Goal: Transaction & Acquisition: Purchase product/service

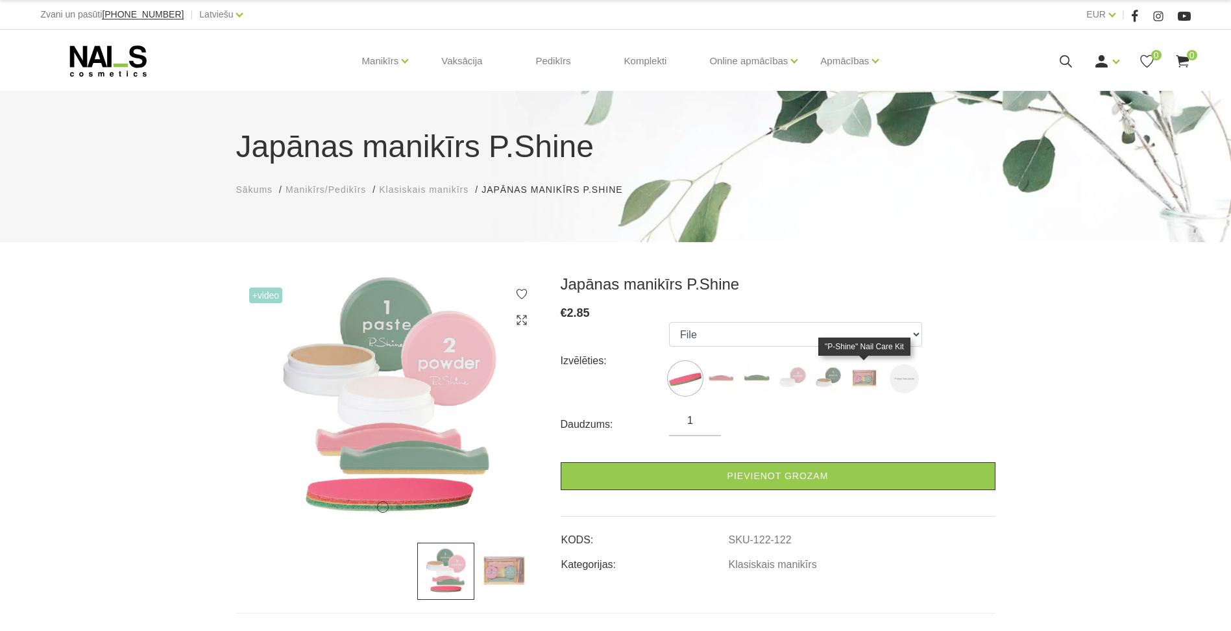
click at [852, 378] on img at bounding box center [864, 378] width 32 height 32
select select "127"
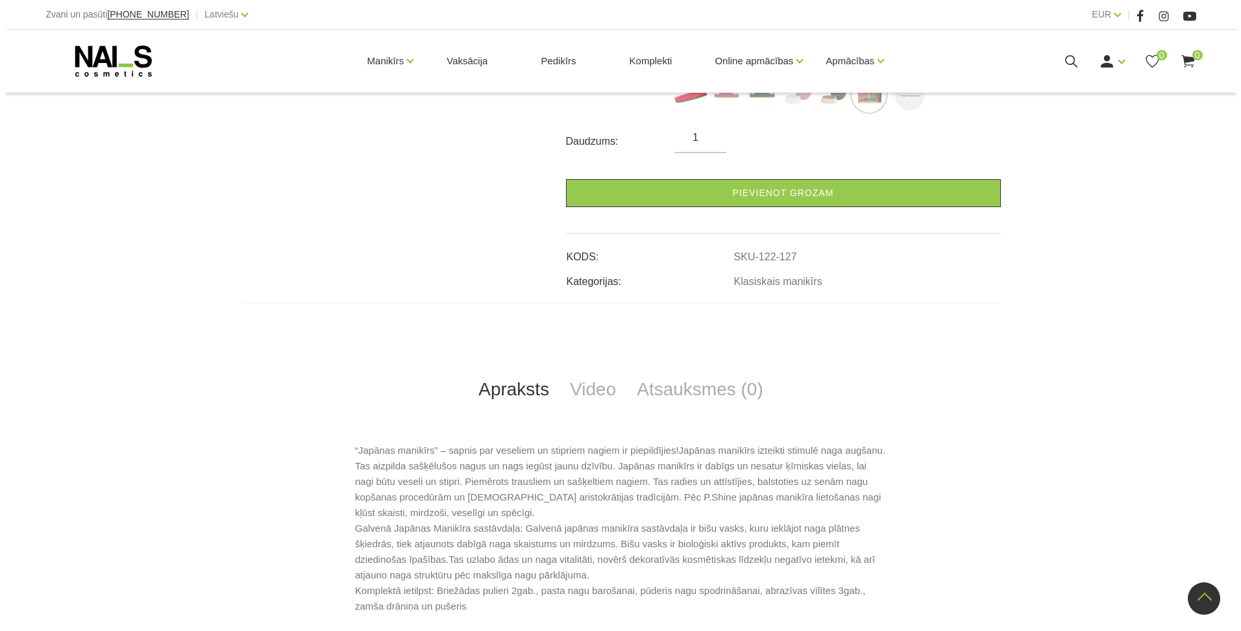
scroll to position [260, 0]
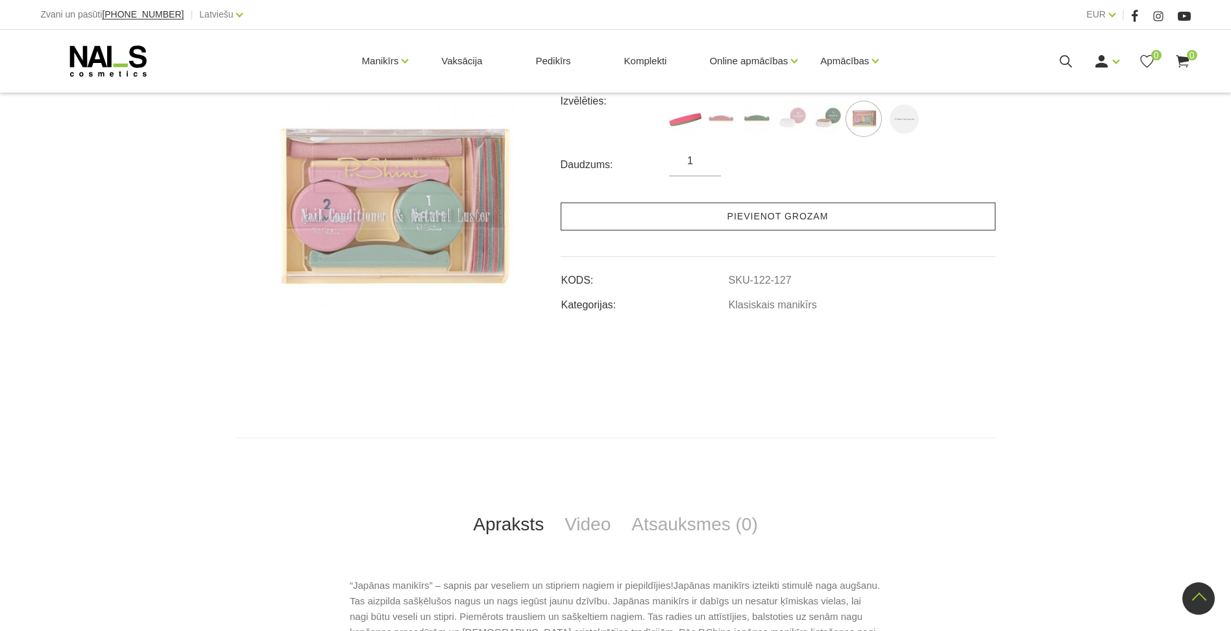
click at [846, 214] on link "Pievienot grozam" at bounding box center [778, 217] width 435 height 28
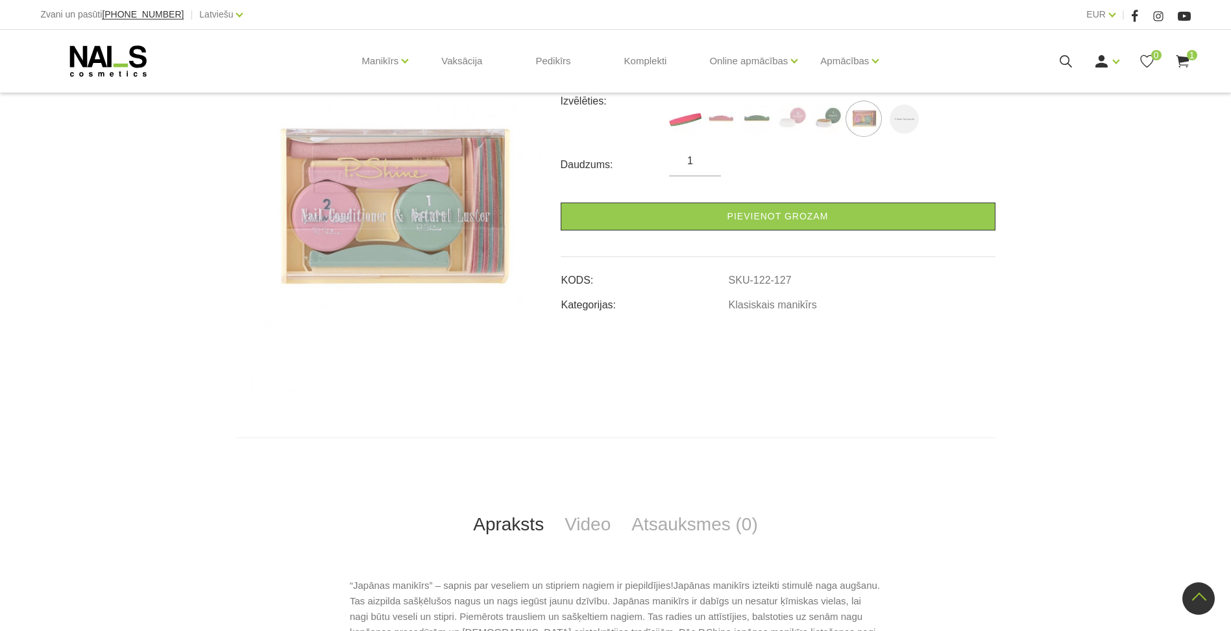
click at [1179, 59] on use at bounding box center [1182, 61] width 13 height 12
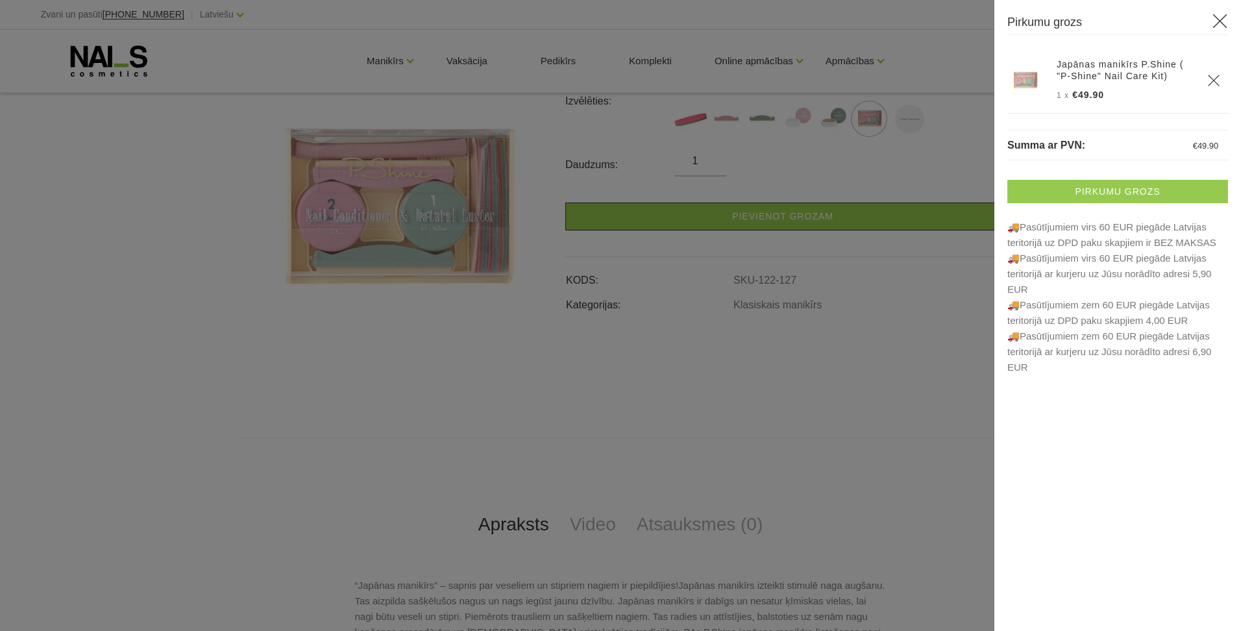
click at [1111, 193] on link "Pirkumu grozs" at bounding box center [1117, 191] width 221 height 23
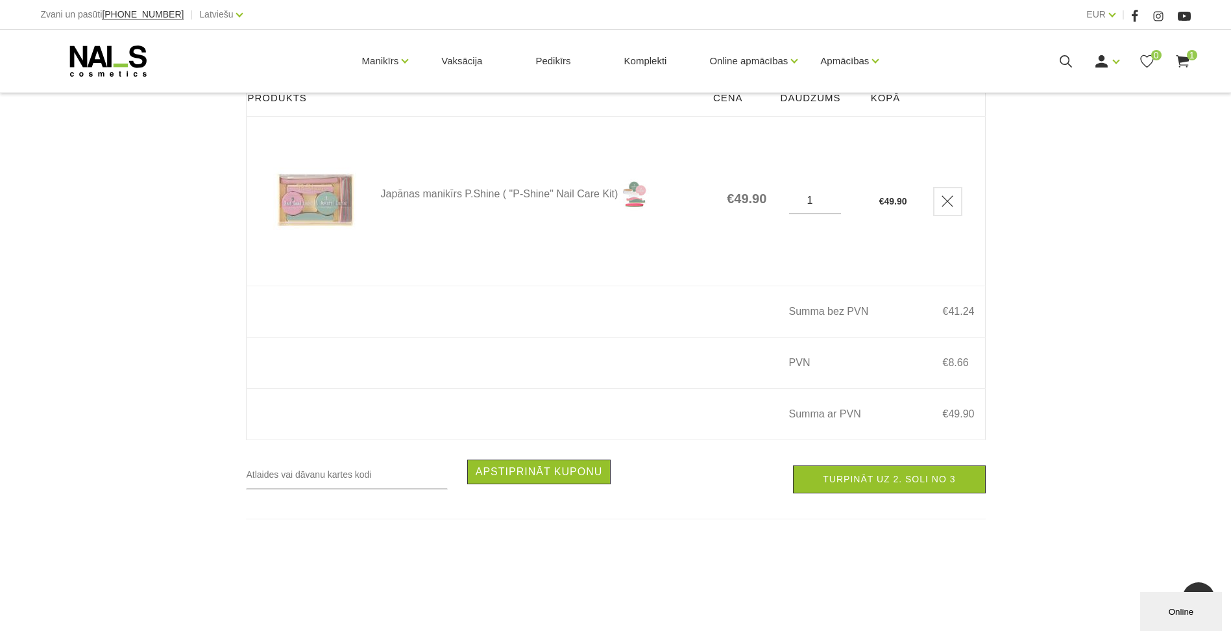
scroll to position [195, 0]
click at [863, 491] on link "Turpināt uz 2. soli no 3" at bounding box center [889, 480] width 192 height 28
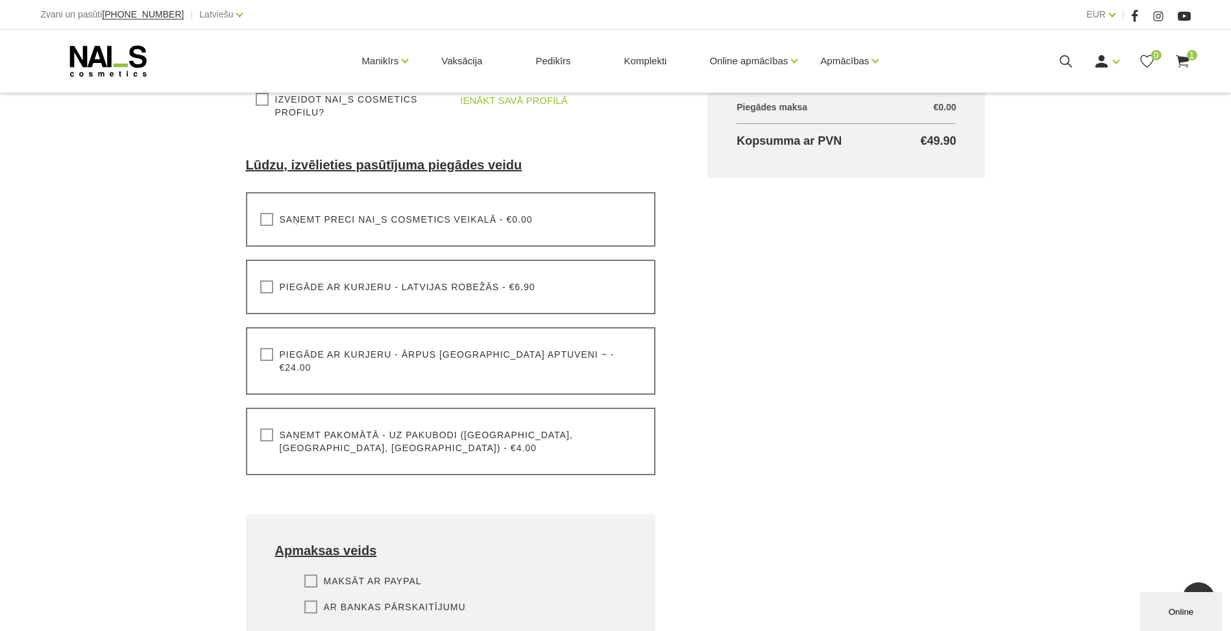
scroll to position [260, 0]
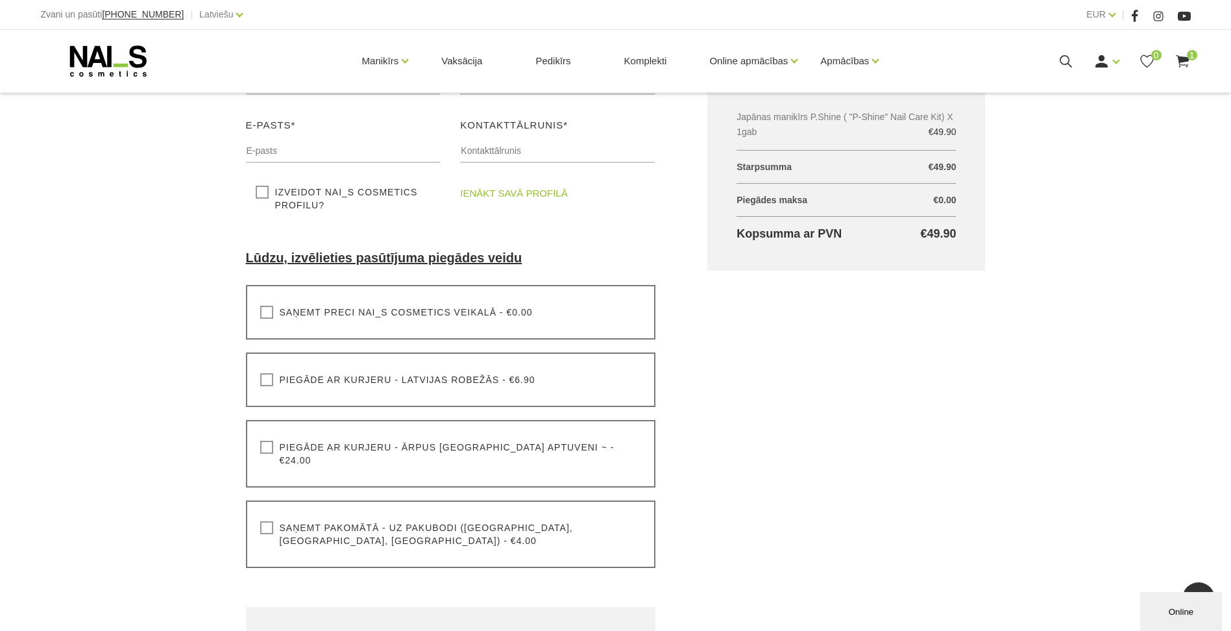
click at [457, 312] on label "Saņemt preci NAI_S cosmetics veikalā - €0.00" at bounding box center [396, 312] width 273 height 13
click at [0, 0] on input "Saņemt preci NAI_S cosmetics veikalā - €0.00" at bounding box center [0, 0] width 0 height 0
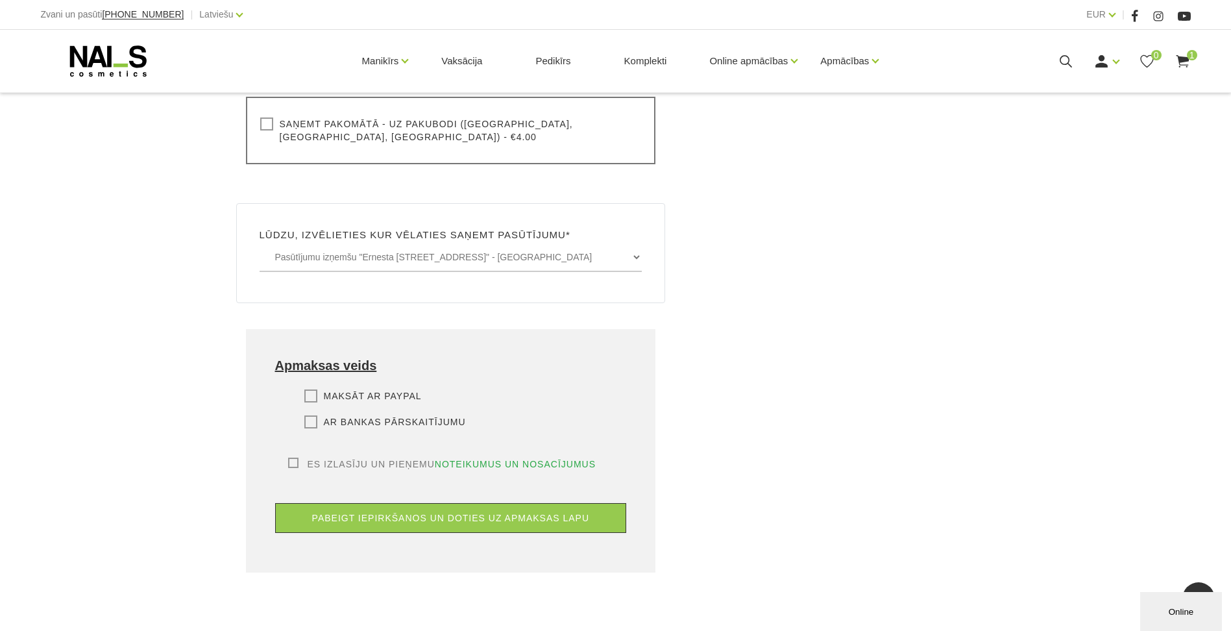
scroll to position [844, 0]
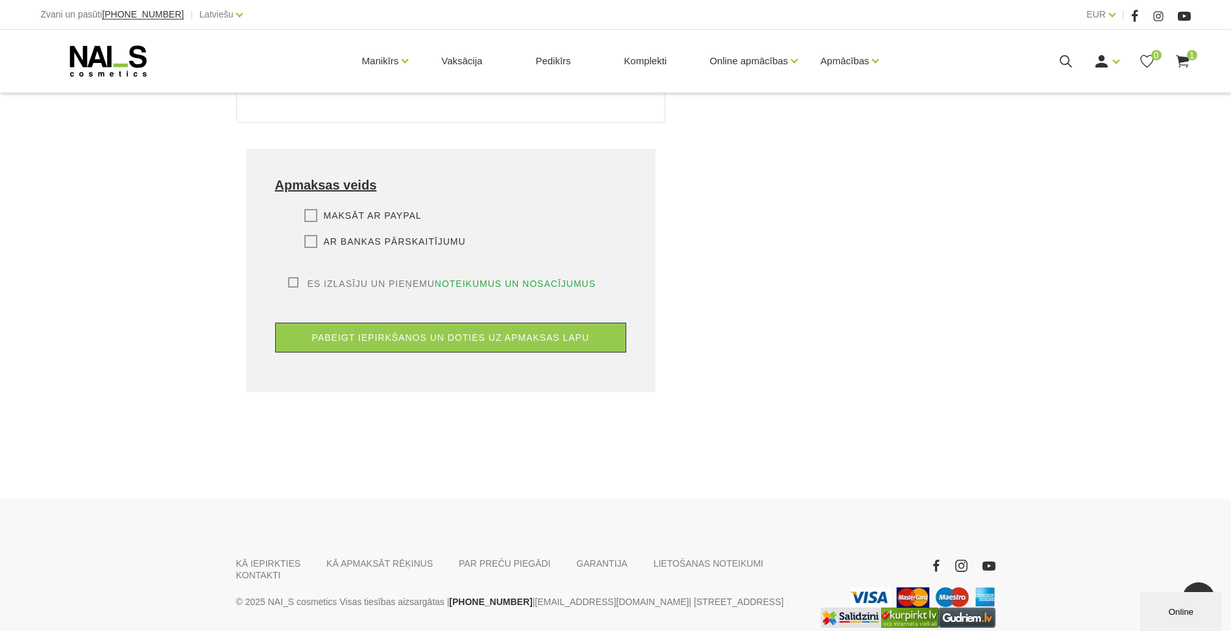
click at [761, 528] on div "KĀ IEPIRKTIES KĀ APMAKSĀT RĒĶINUS PAR PREČU PIEGĀDI GARANTIJA LIETOŠANAS NOTEIK…" at bounding box center [615, 595] width 1231 height 193
click at [281, 569] on link "KONTAKTI" at bounding box center [258, 575] width 45 height 12
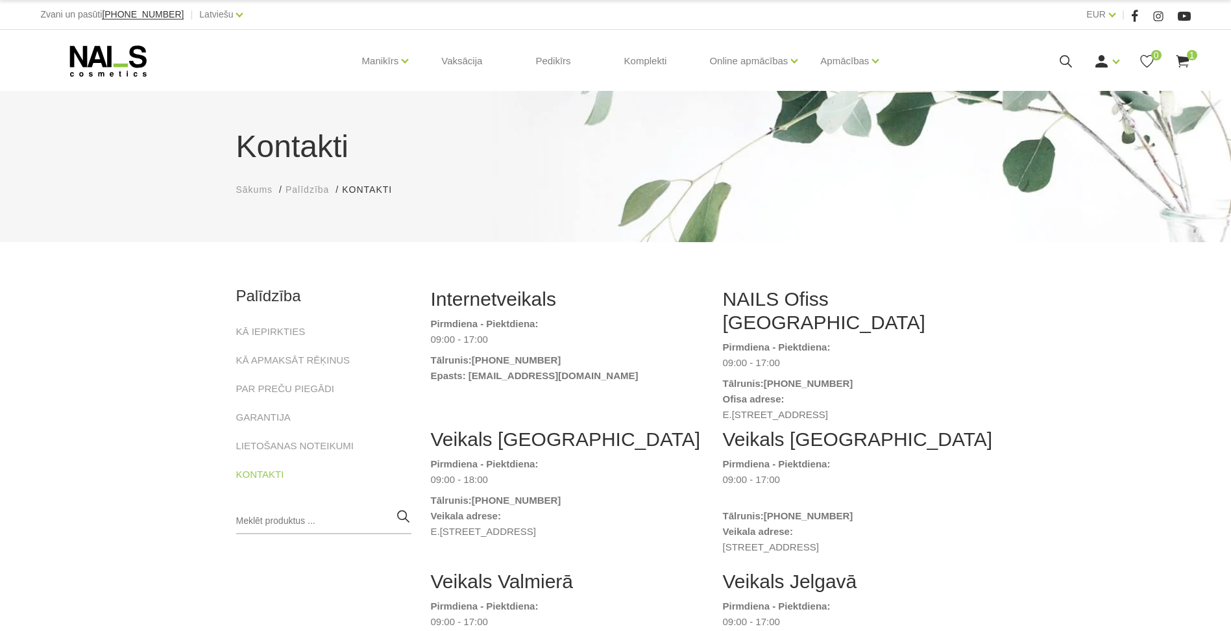
drag, startPoint x: 724, startPoint y: 391, endPoint x: 812, endPoint y: 391, distance: 88.3
click at [812, 407] on dd "E.[STREET_ADDRESS]" at bounding box center [859, 415] width 273 height 16
copy dd "E.Birznieka Upīša 20a"
click at [1191, 55] on span "1" at bounding box center [1192, 55] width 10 height 10
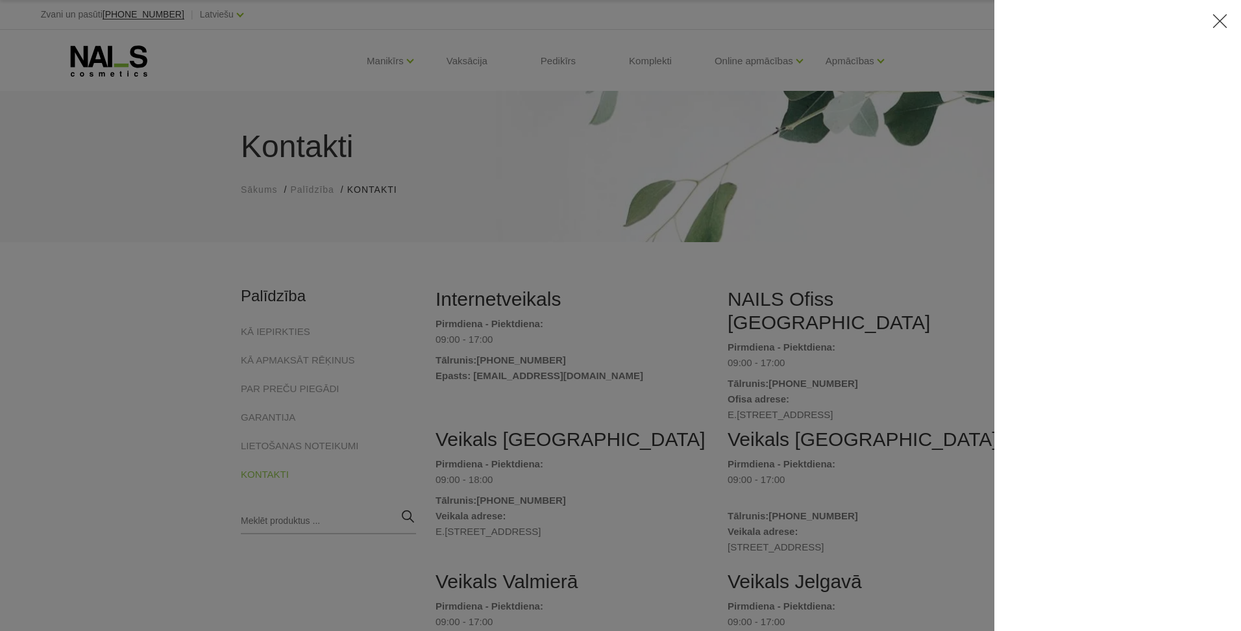
click at [1146, 193] on div at bounding box center [1117, 315] width 247 height 631
click at [1216, 25] on icon at bounding box center [1220, 21] width 16 height 16
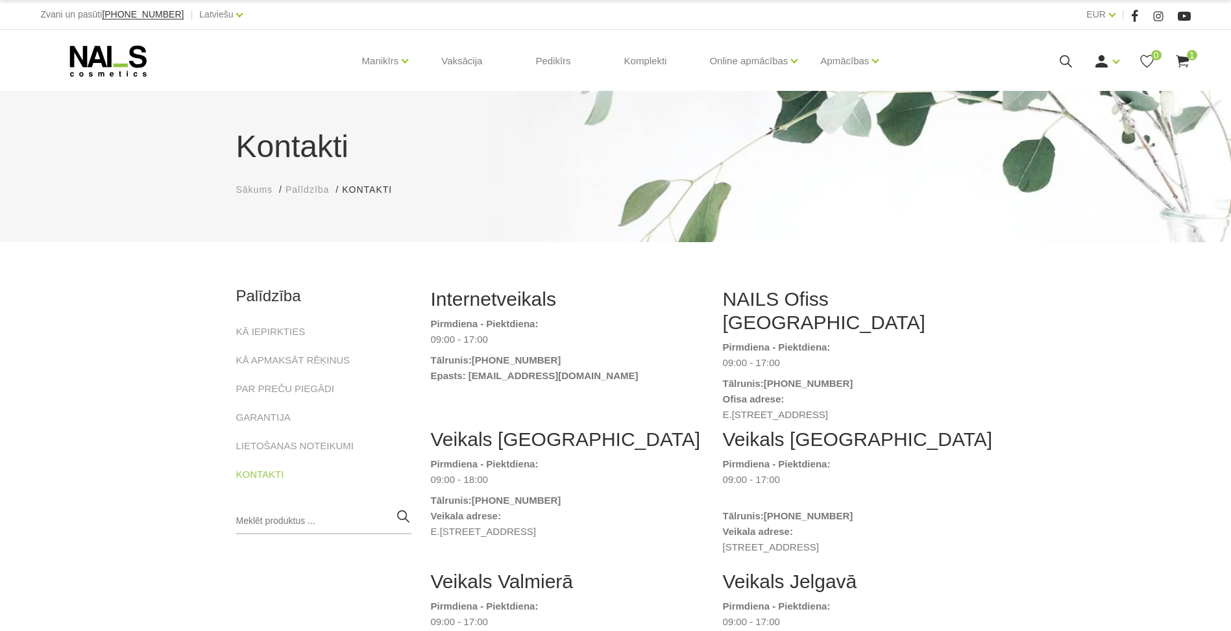
click at [1181, 62] on use at bounding box center [1182, 61] width 13 height 12
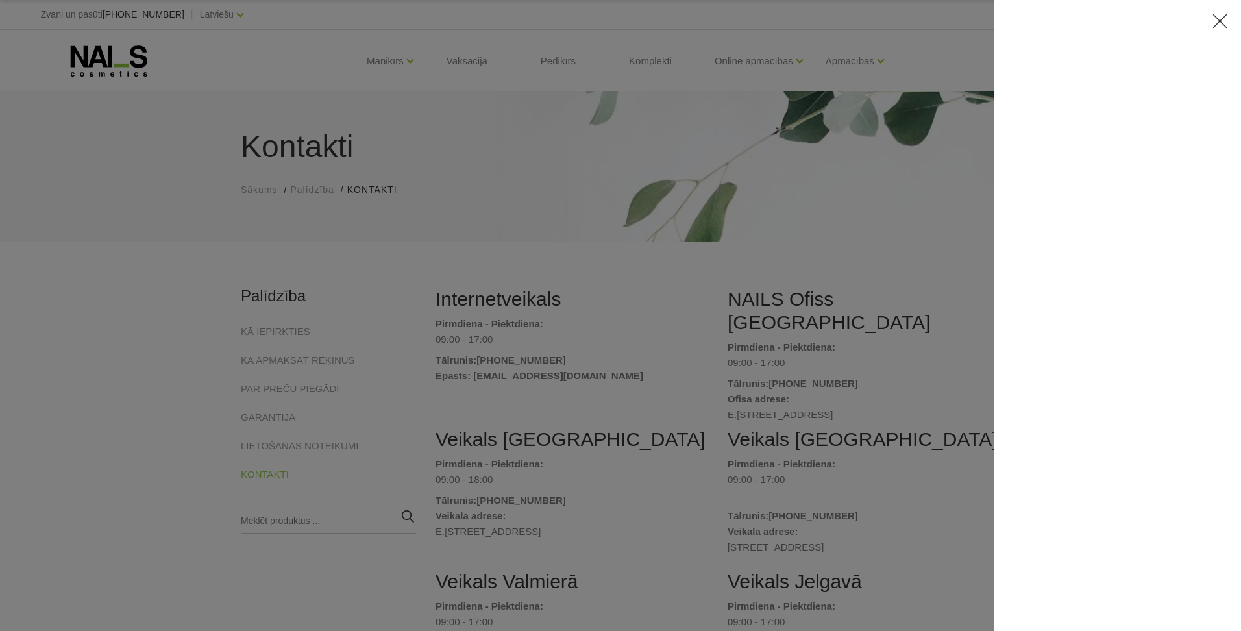
click at [1224, 27] on icon at bounding box center [1220, 21] width 16 height 16
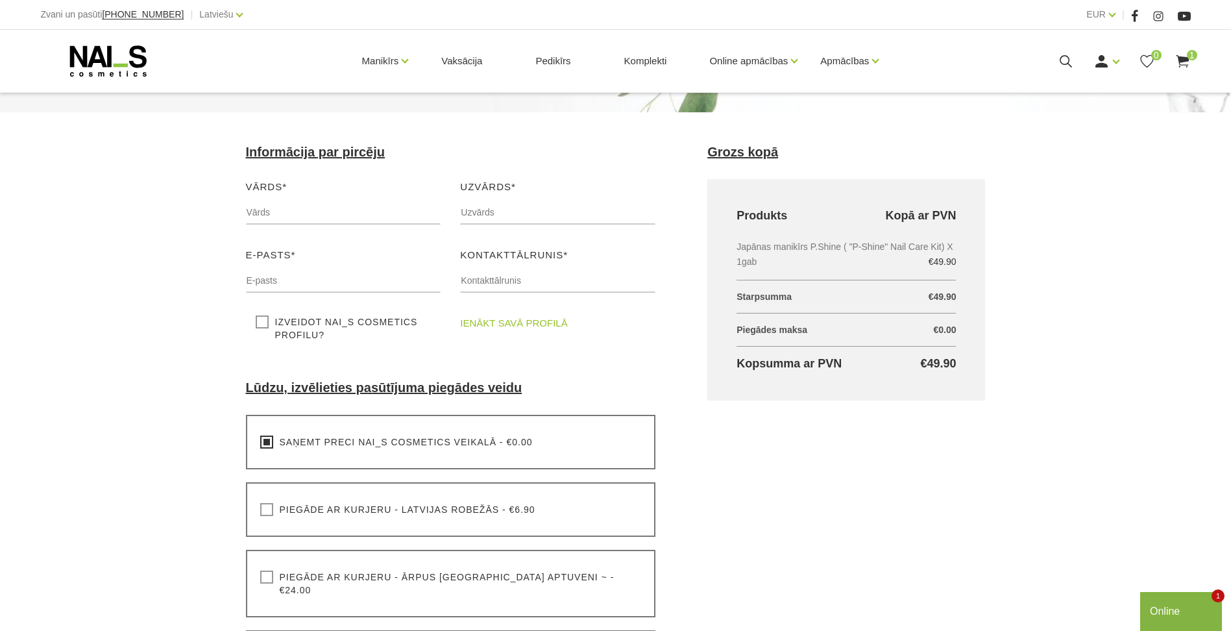
scroll to position [389, 0]
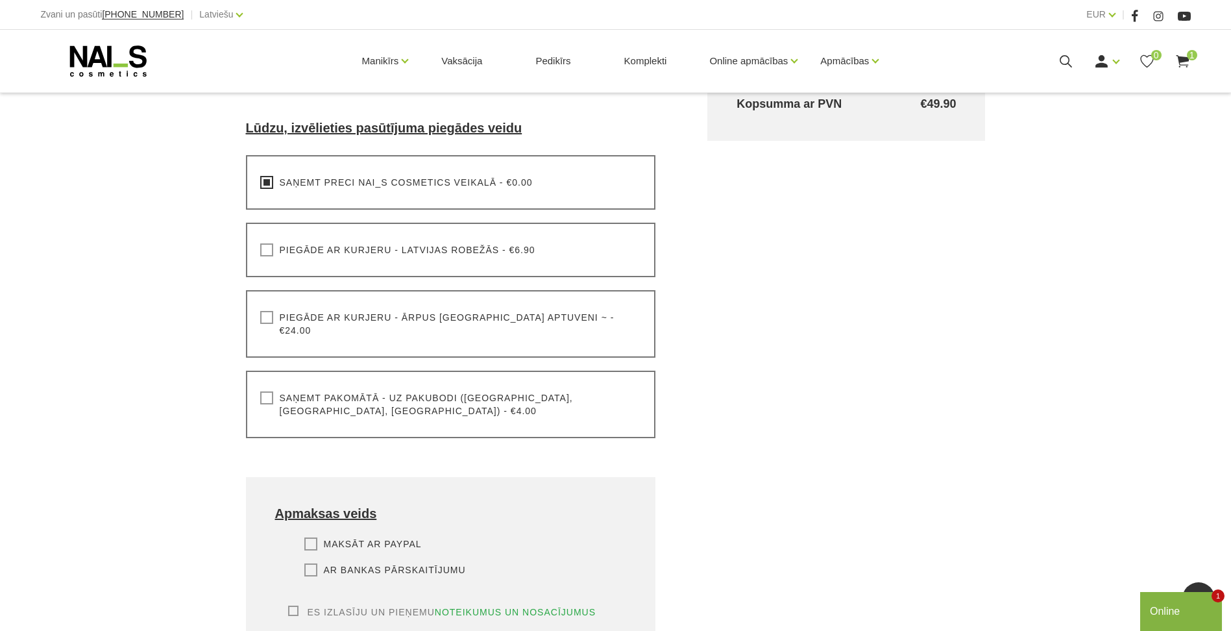
click at [268, 391] on label "Saņemt pakomātā - uz pakubodi ([GEOGRAPHIC_DATA], [GEOGRAPHIC_DATA], [GEOGRAPHI…" at bounding box center [451, 404] width 382 height 26
click at [0, 0] on input "Saņemt pakomātā - uz pakubodi ([GEOGRAPHIC_DATA], [GEOGRAPHIC_DATA], [GEOGRAPHI…" at bounding box center [0, 0] width 0 height 0
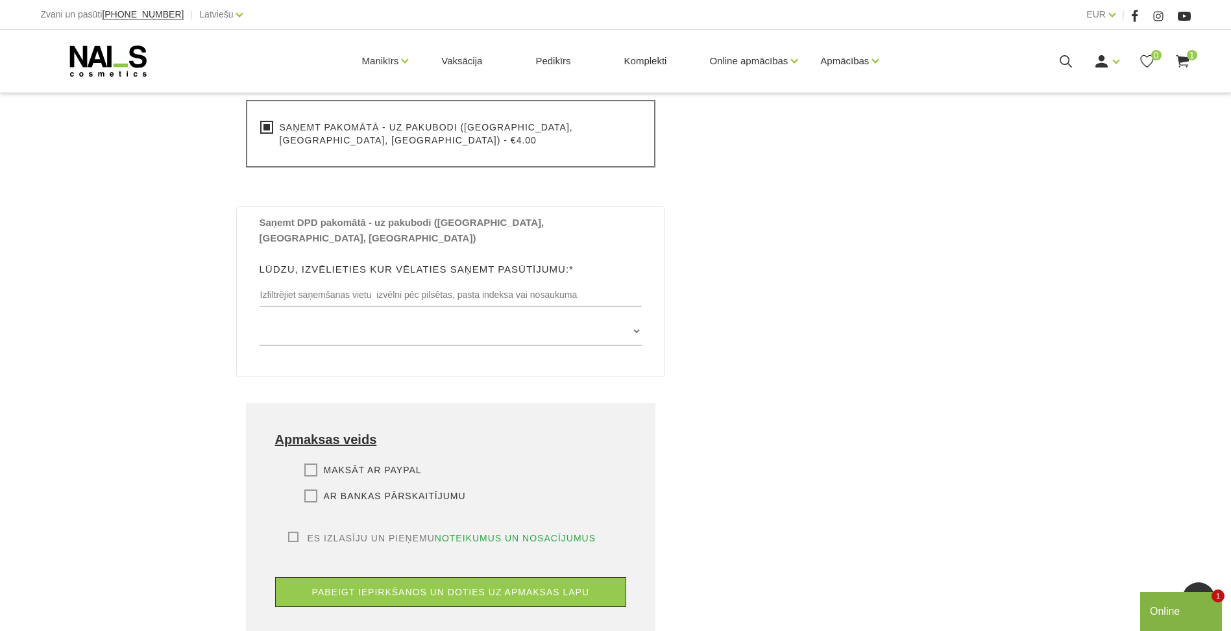
scroll to position [519, 0]
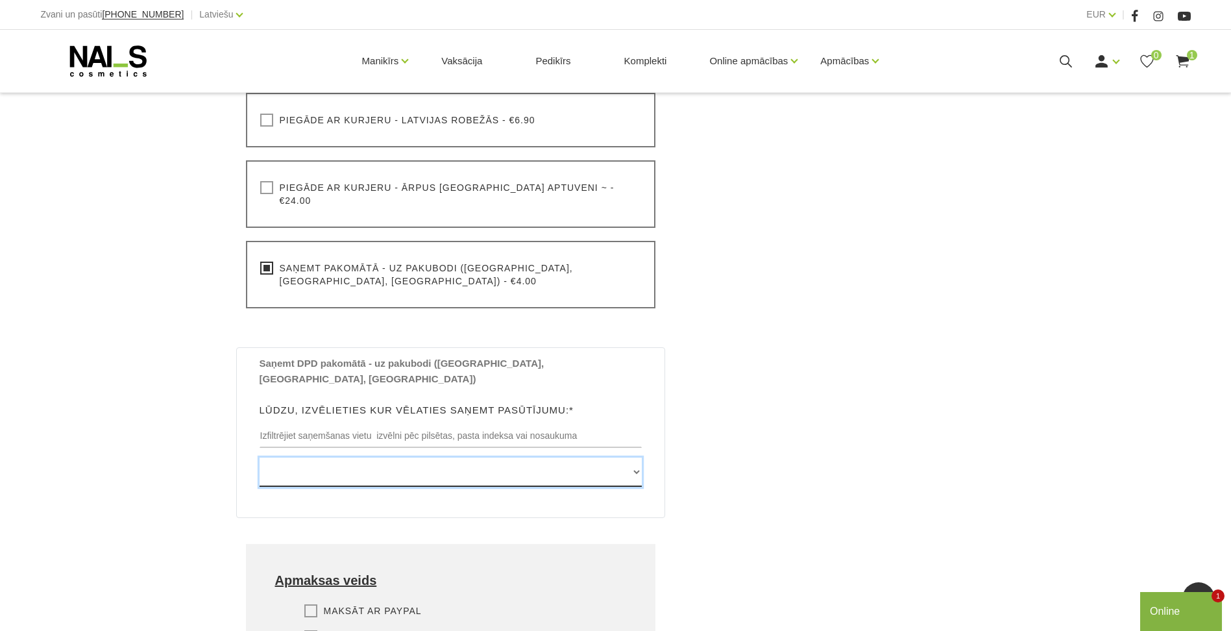
click at [629, 458] on select "[GEOGRAPHIC_DATA] , [GEOGRAPHIC_DATA], LV3913, (Paku Skapis TOP Iecava) [STREET…" at bounding box center [451, 472] width 383 height 29
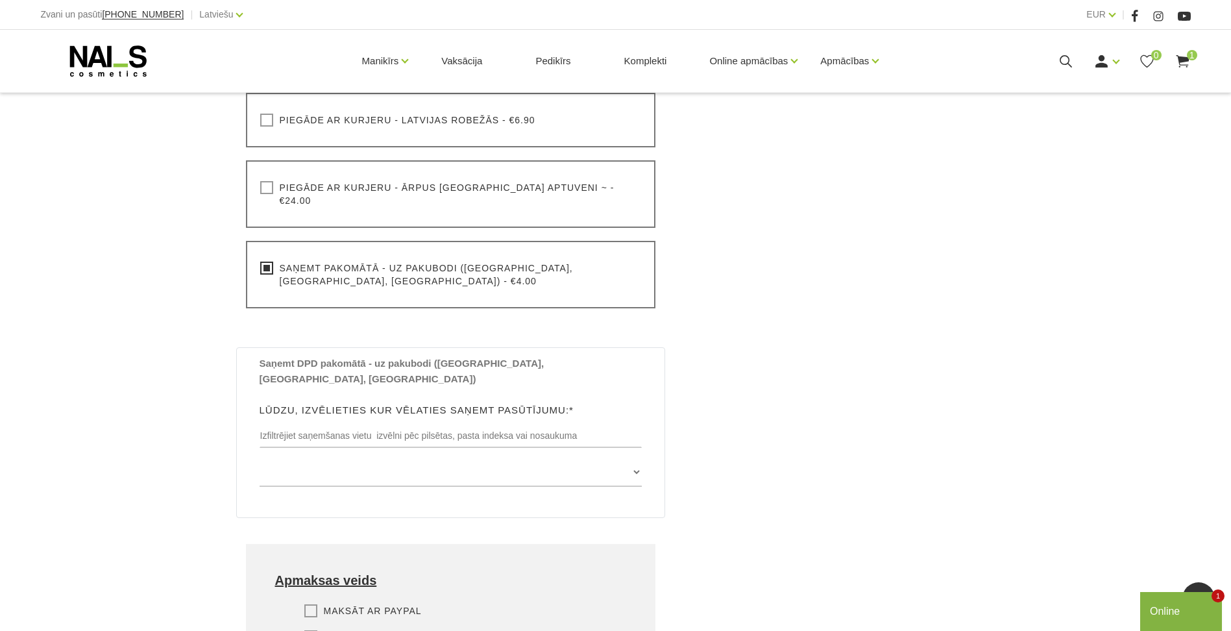
click at [847, 284] on div "Grozs kopā Produkts Kopā ar PVN Japānas manikīrs [PERSON_NAME]Shine ( "P-Shine"…" at bounding box center [847, 277] width 330 height 1045
drag, startPoint x: 260, startPoint y: 336, endPoint x: 365, endPoint y: 339, distance: 104.6
click at [365, 358] on b "Saņemt DPD pakomātā - uz pakubodi ([GEOGRAPHIC_DATA], [GEOGRAPHIC_DATA], [GEOGR…" at bounding box center [402, 371] width 285 height 27
copy b "Saņemt DPD pakomātā"
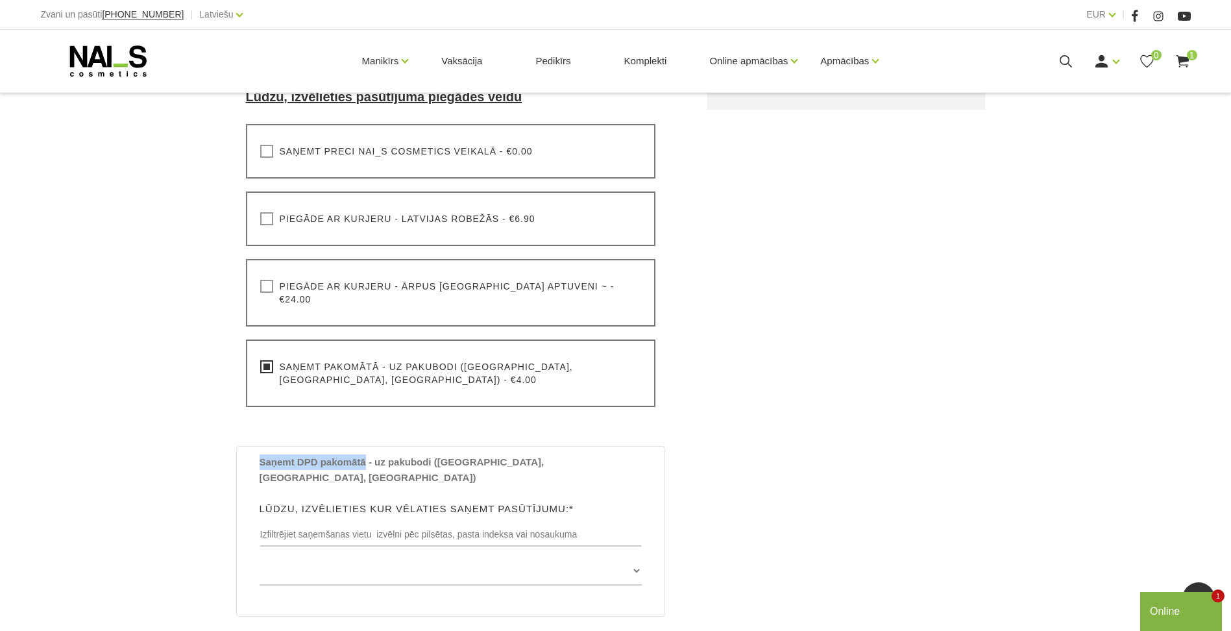
scroll to position [584, 0]
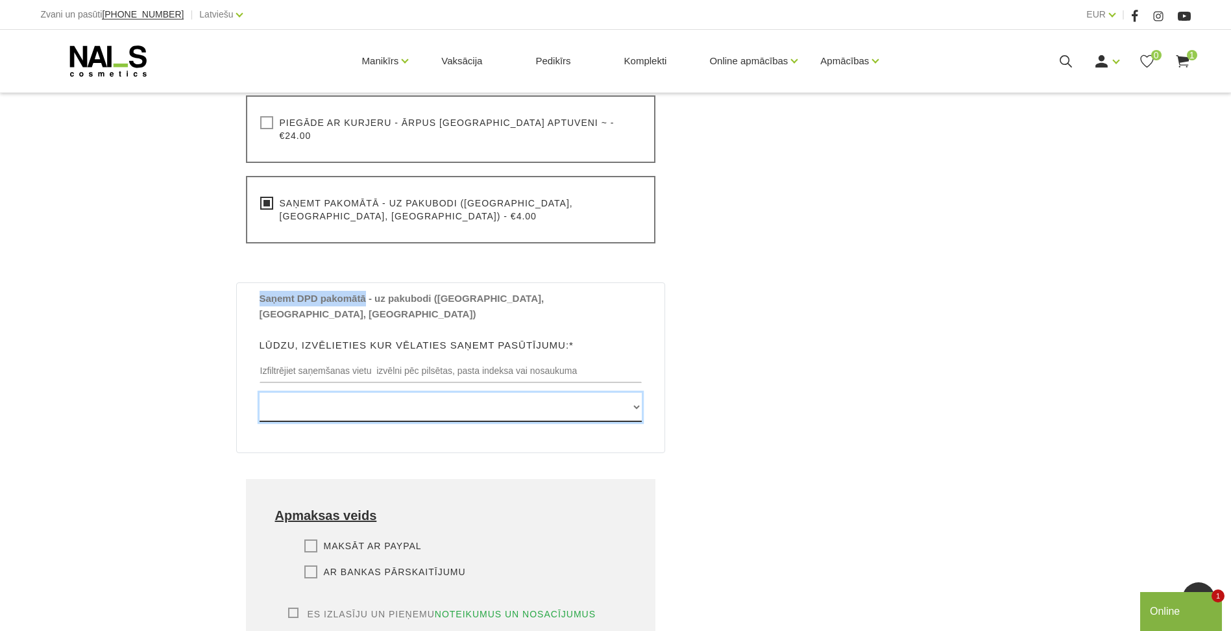
click at [349, 393] on select "Edvarta Virzas iela 2 , IECAVA, LV3913, (Paku Skapis TOP Iecava) Rīgas iela 27 …" at bounding box center [451, 407] width 383 height 29
click at [304, 393] on select "Edvarta Virzas iela 2 , IECAVA, LV3913, (Paku Skapis TOP Iecava) Rīgas iela 27 …" at bounding box center [451, 407] width 383 height 29
click at [602, 393] on select "Edvarta Virzas iela 2 , IECAVA, LV3913, (Paku Skapis TOP Iecava) Rīgas iela 27 …" at bounding box center [451, 407] width 383 height 29
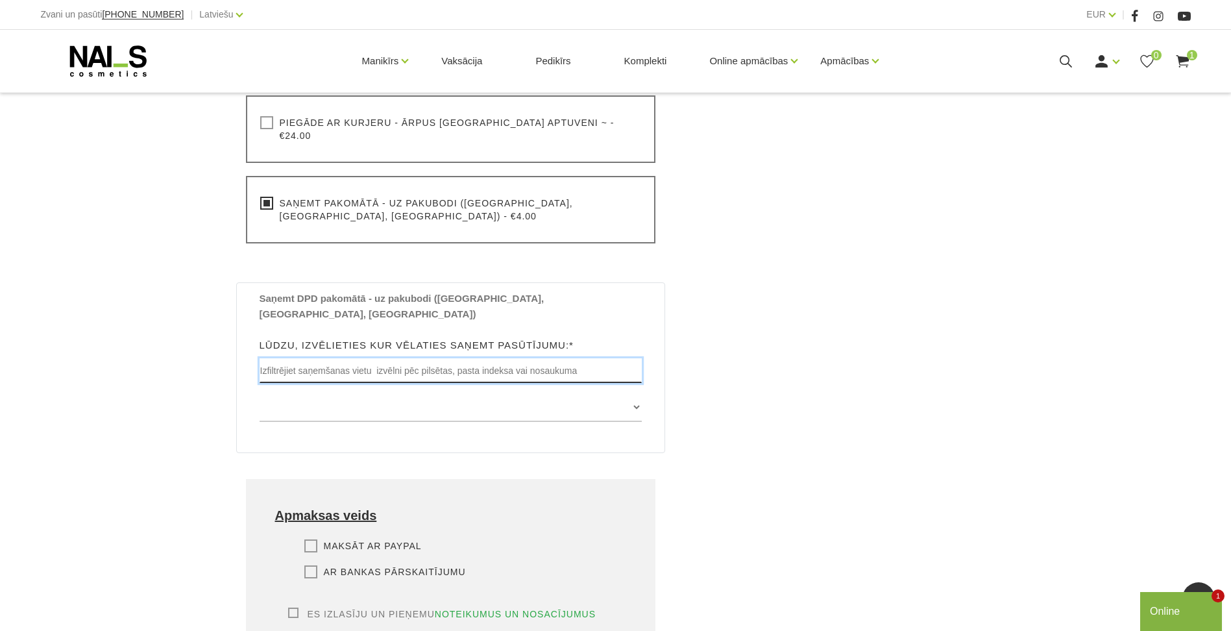
click at [369, 358] on input "text" at bounding box center [451, 370] width 383 height 25
paste input "Paku Skapis Circle K Botānika"
type input "Paku Skapis Circle K Botānika"
click at [787, 353] on div "Grozs kopā Produkts Kopā ar PVN Japānas manikīrs P.Shine ( "P-Shine" Nail Care …" at bounding box center [847, 212] width 330 height 1045
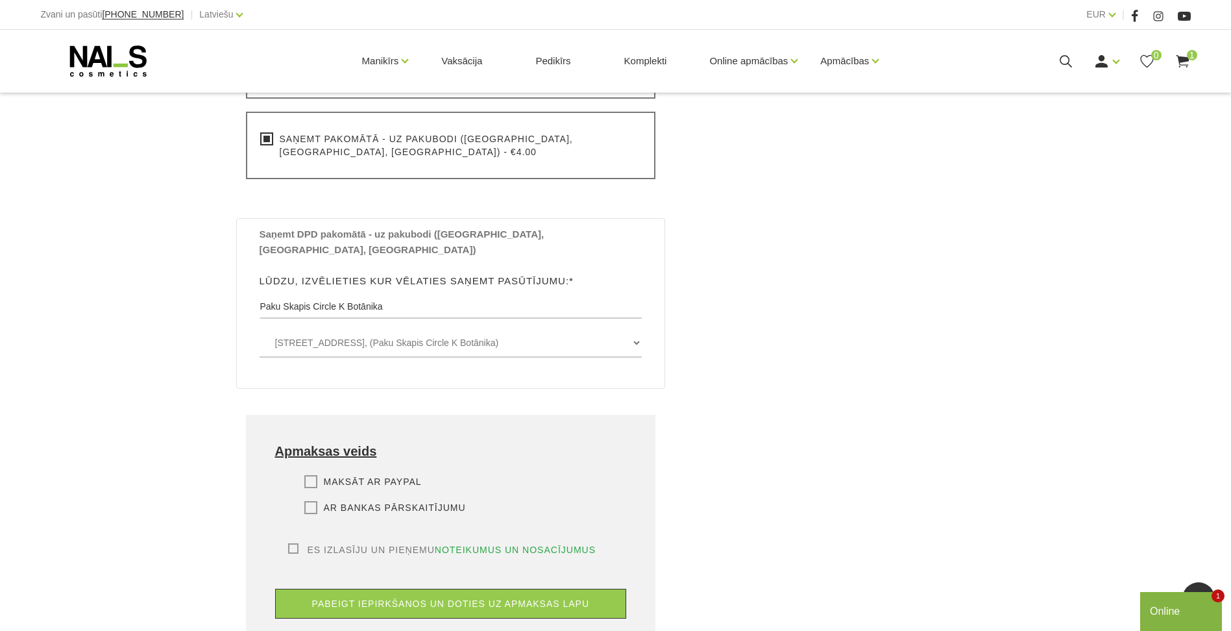
scroll to position [649, 0]
click at [315, 474] on label "Maksāt ar PayPal" at bounding box center [362, 480] width 117 height 13
click at [0, 0] on input "Maksāt ar PayPal" at bounding box center [0, 0] width 0 height 0
click at [291, 543] on label "Es izlasīju un pieņemu noteikumus un nosacījumus" at bounding box center [442, 549] width 308 height 13
click at [0, 0] on input "Es izlasīju un pieņemu noteikumus un nosacījumus" at bounding box center [0, 0] width 0 height 0
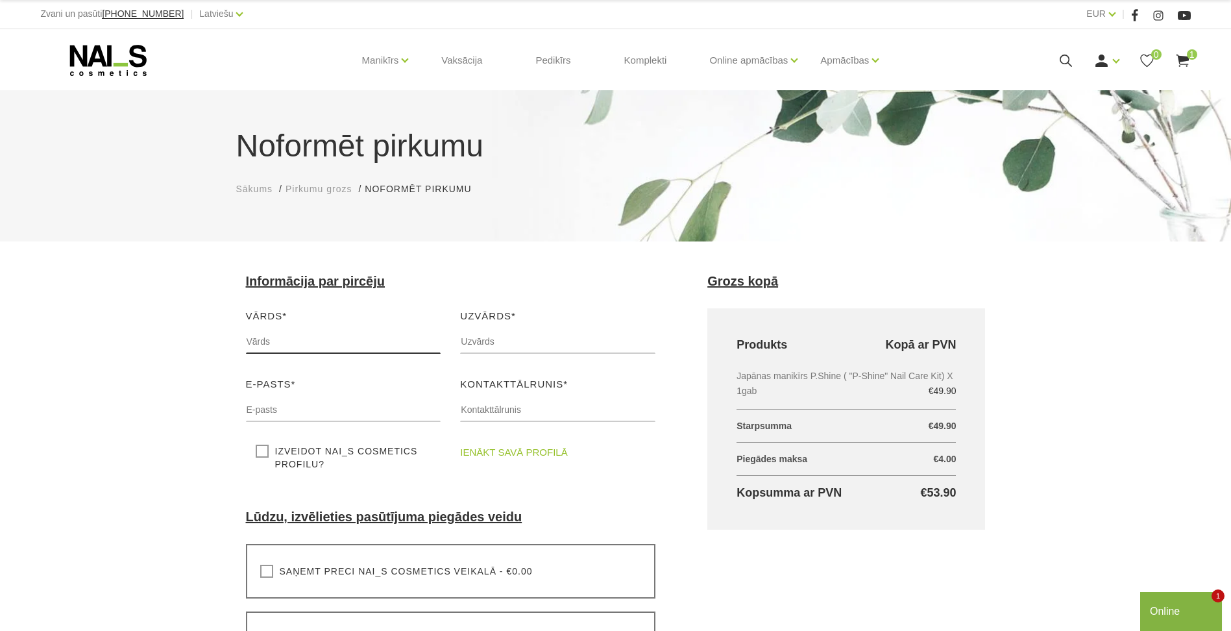
scroll to position [0, 0]
click at [323, 345] on input "text" at bounding box center [343, 342] width 195 height 25
type input "Dace"
type input "Čepanone"
type input "dace.cepanone@bta.com.tr"
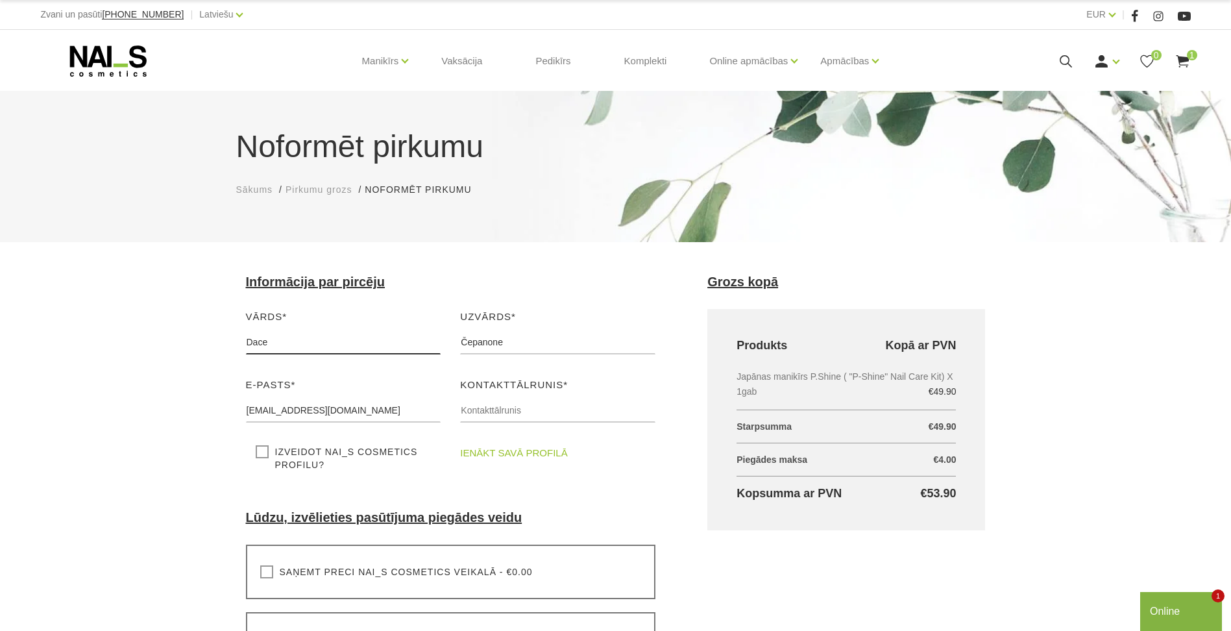
type input "25471845"
drag, startPoint x: 365, startPoint y: 408, endPoint x: 215, endPoint y: 410, distance: 150.6
type input "dadiite146@inbox.lv"
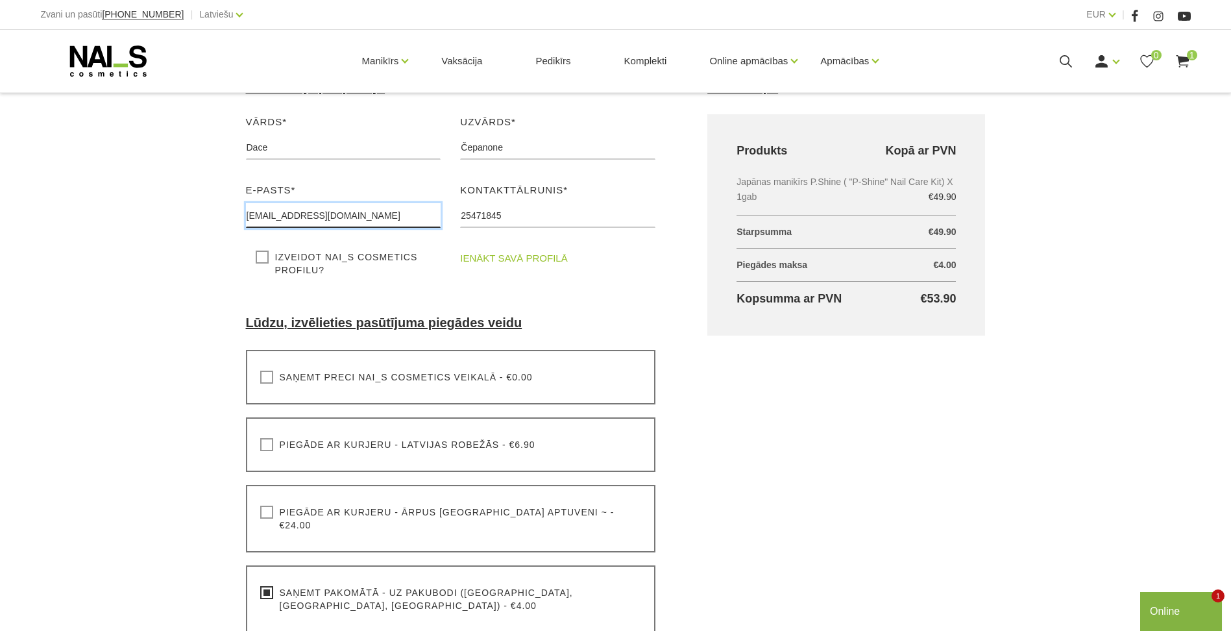
scroll to position [65, 0]
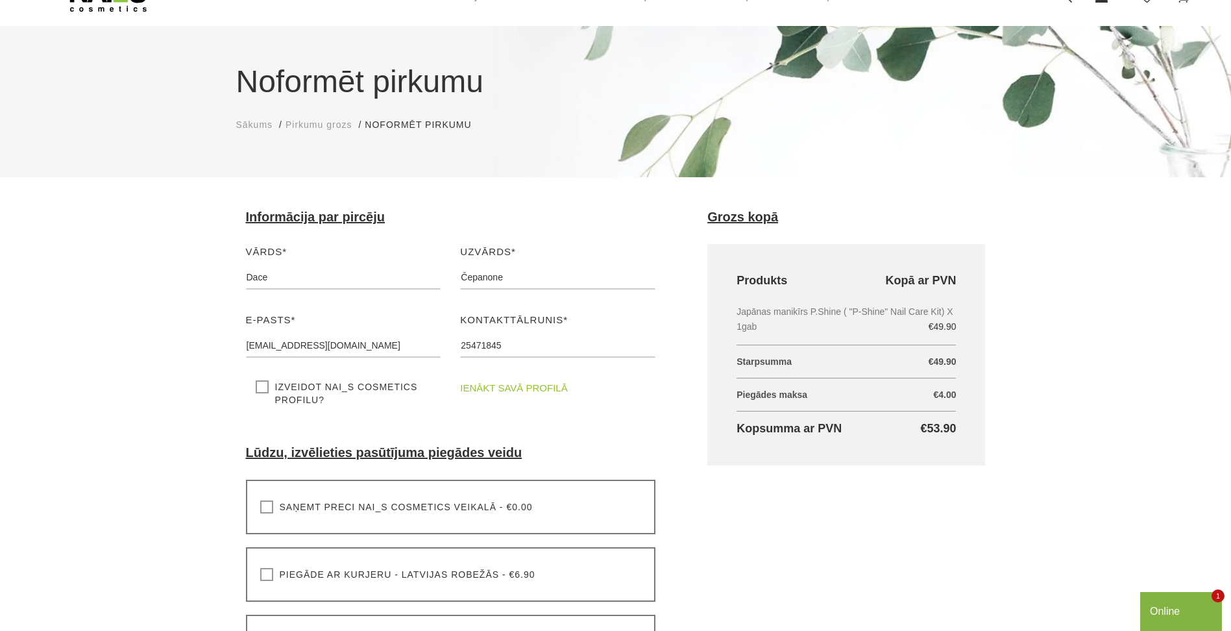
click at [727, 497] on div "Grozs kopā Produkts Kopā ar PVN Japānas manikīrs P.Shine ( "P-Shine" Nail Care …" at bounding box center [846, 357] width 297 height 295
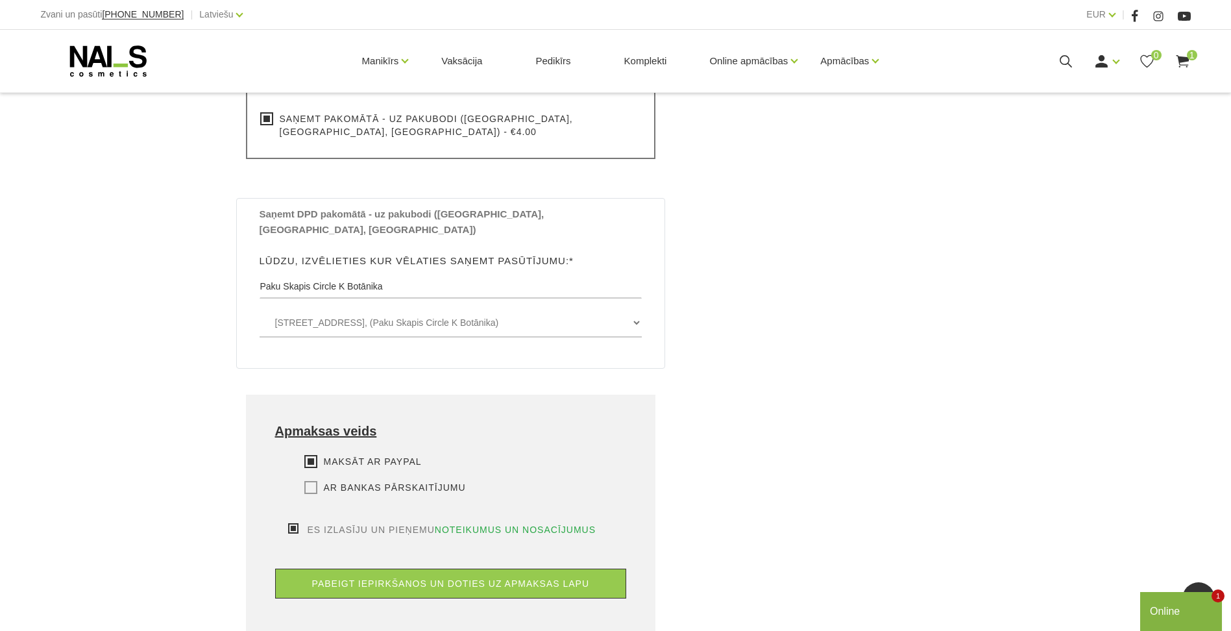
scroll to position [909, 0]
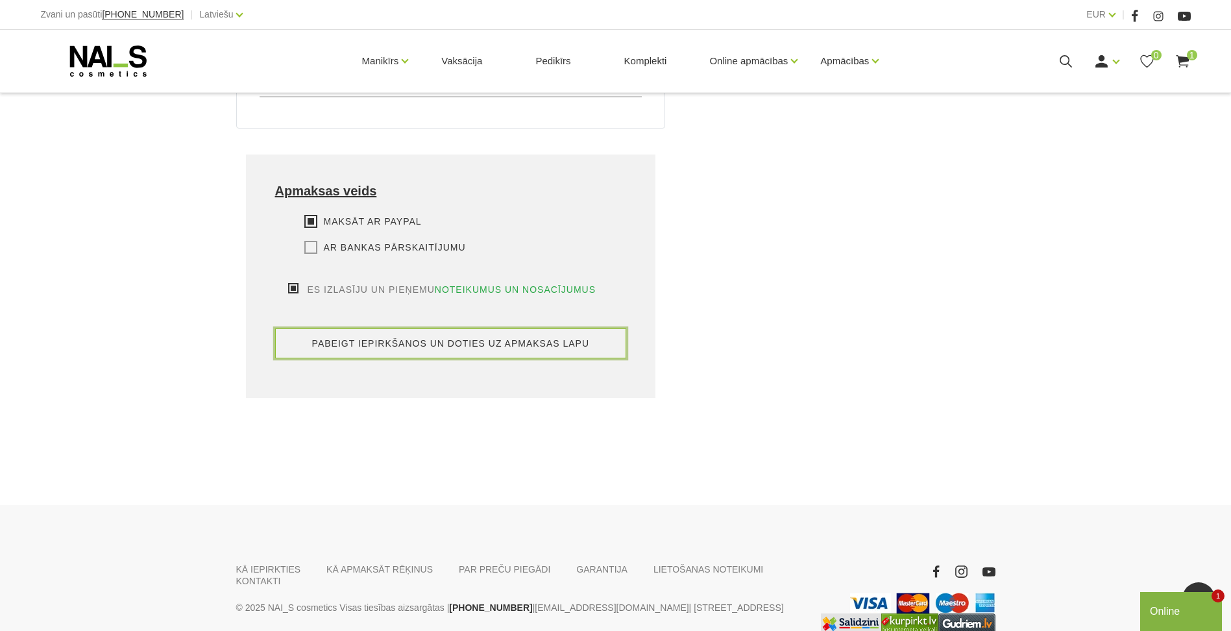
click at [429, 328] on button "pabeigt iepirkšanos un doties uz apmaksas lapu" at bounding box center [451, 343] width 352 height 30
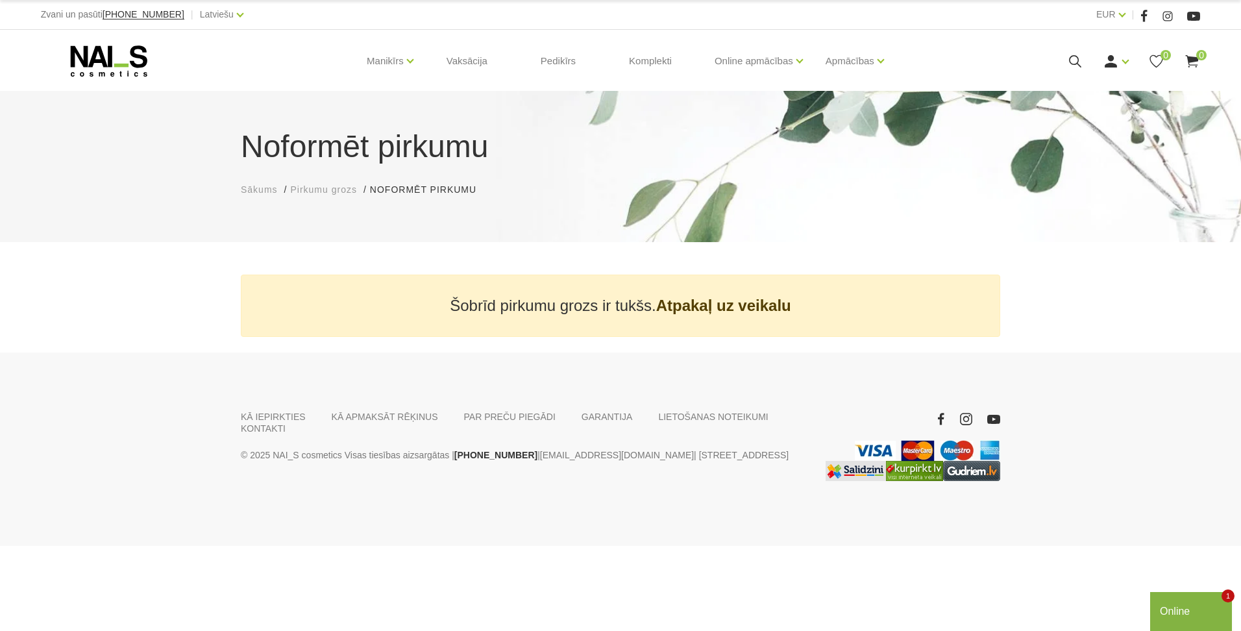
click at [660, 314] on link "Atpakaļ uz veikalu" at bounding box center [723, 305] width 135 height 19
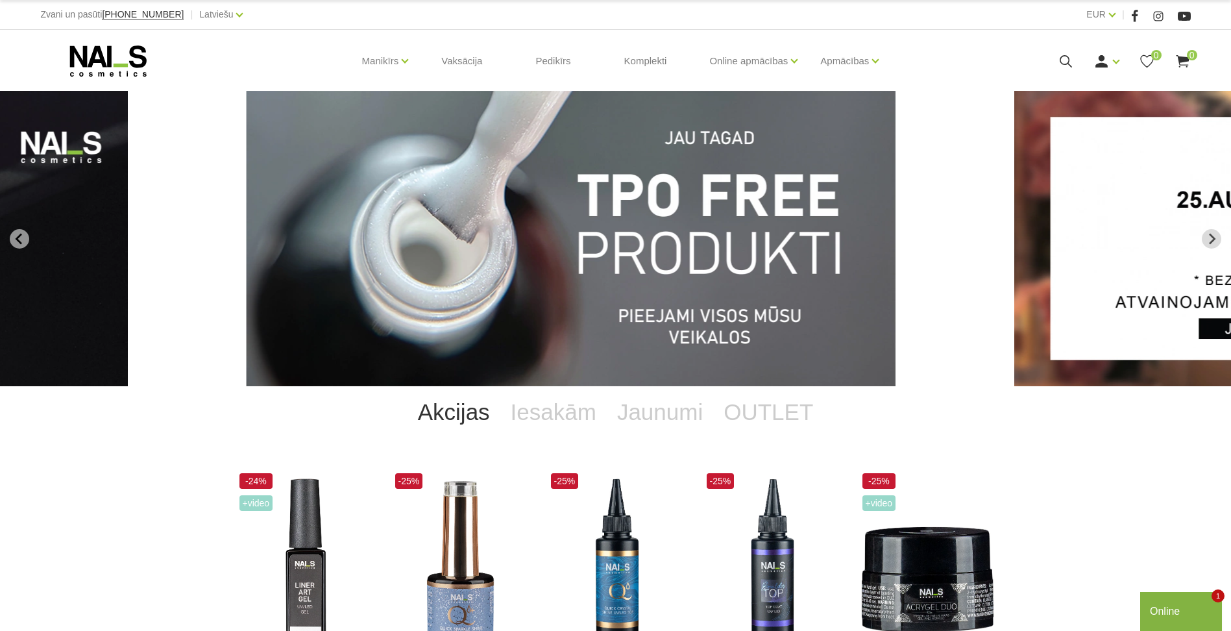
click at [1178, 66] on icon at bounding box center [1183, 61] width 16 height 16
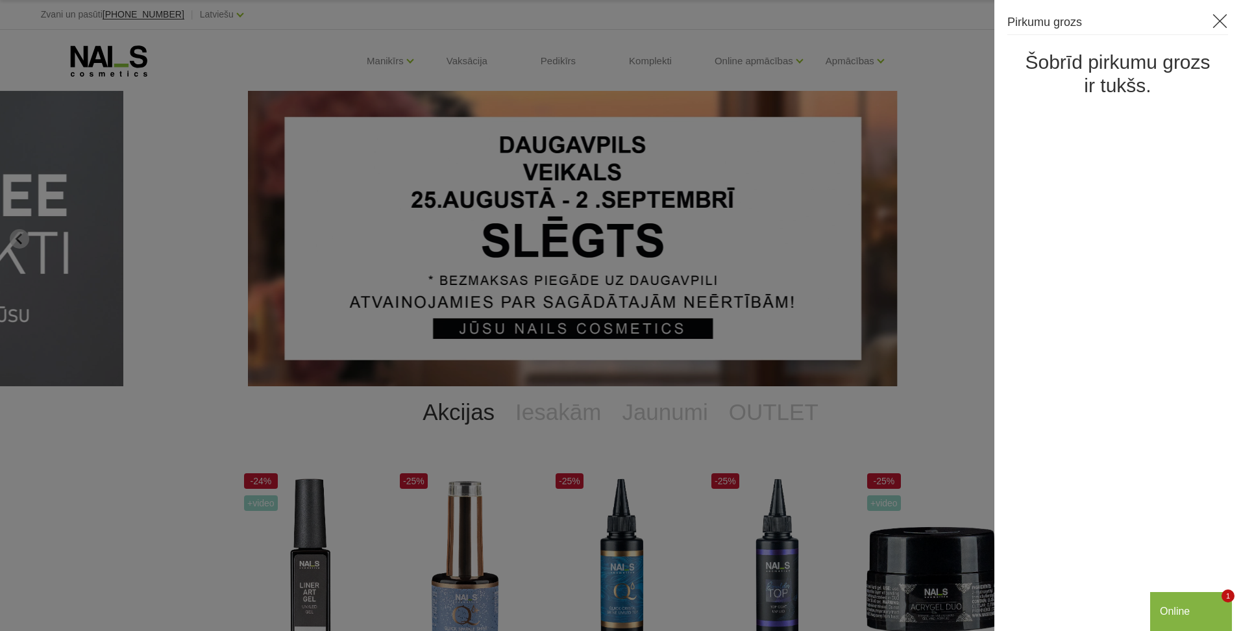
click at [1211, 29] on h3 "Pirkumu grozs" at bounding box center [1117, 24] width 221 height 22
click at [1217, 26] on icon at bounding box center [1220, 21] width 16 height 16
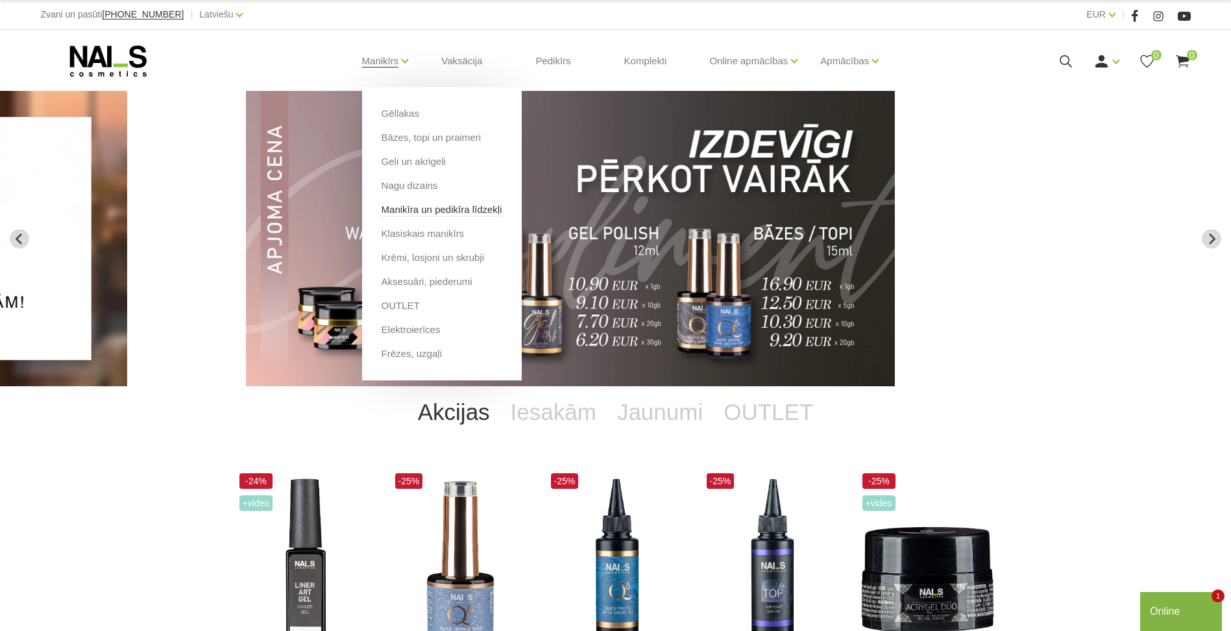
click at [406, 210] on link "Manikīra un pedikīra līdzekļi" at bounding box center [442, 210] width 121 height 14
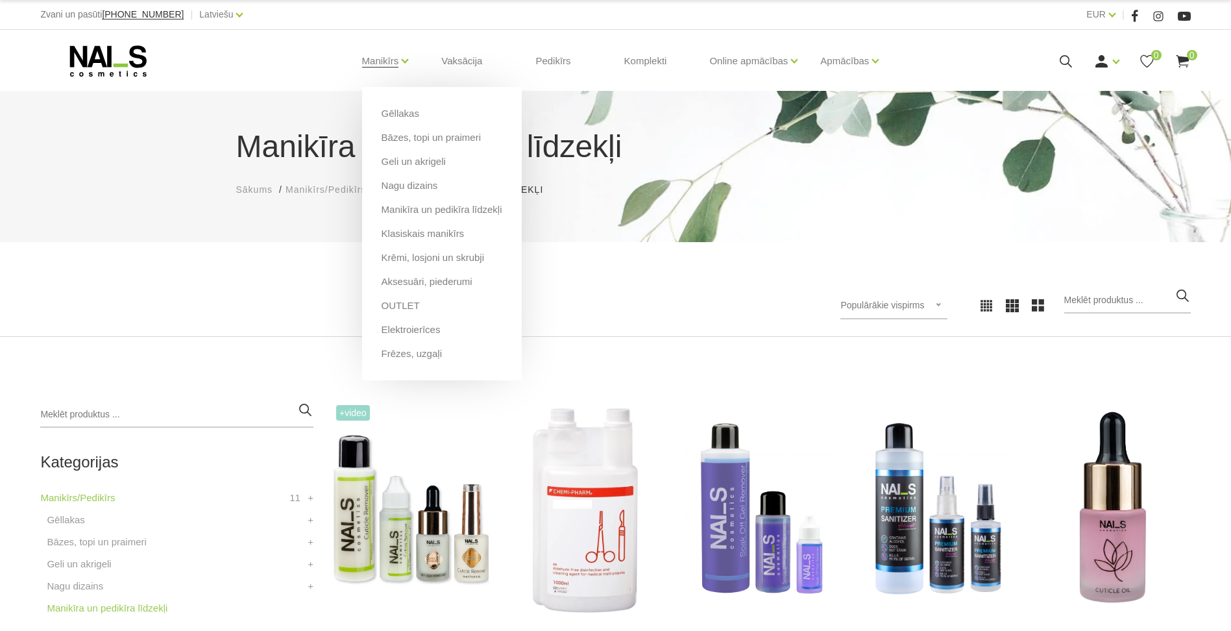
click at [404, 68] on li "Manikīrs Gēllakas Bāzes, topi un praimeri Geli un akrigeli Nagu dizains [GEOGRA…" at bounding box center [380, 61] width 69 height 52
click at [382, 285] on link "Aksesuāri, piederumi" at bounding box center [427, 282] width 91 height 14
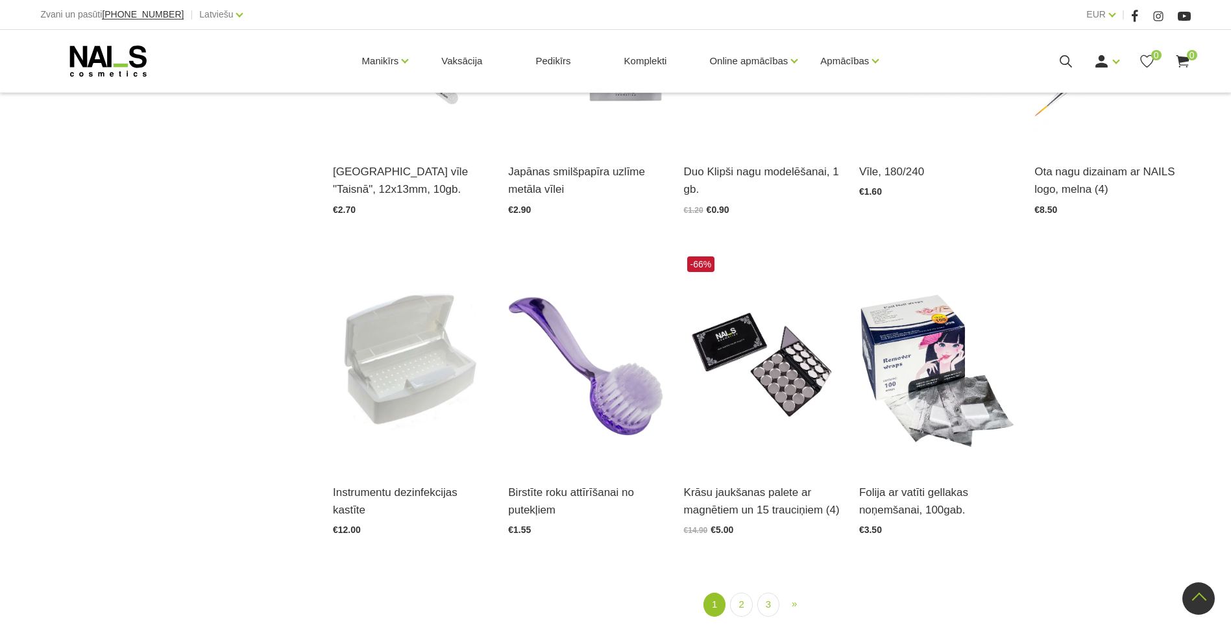
scroll to position [1708, 0]
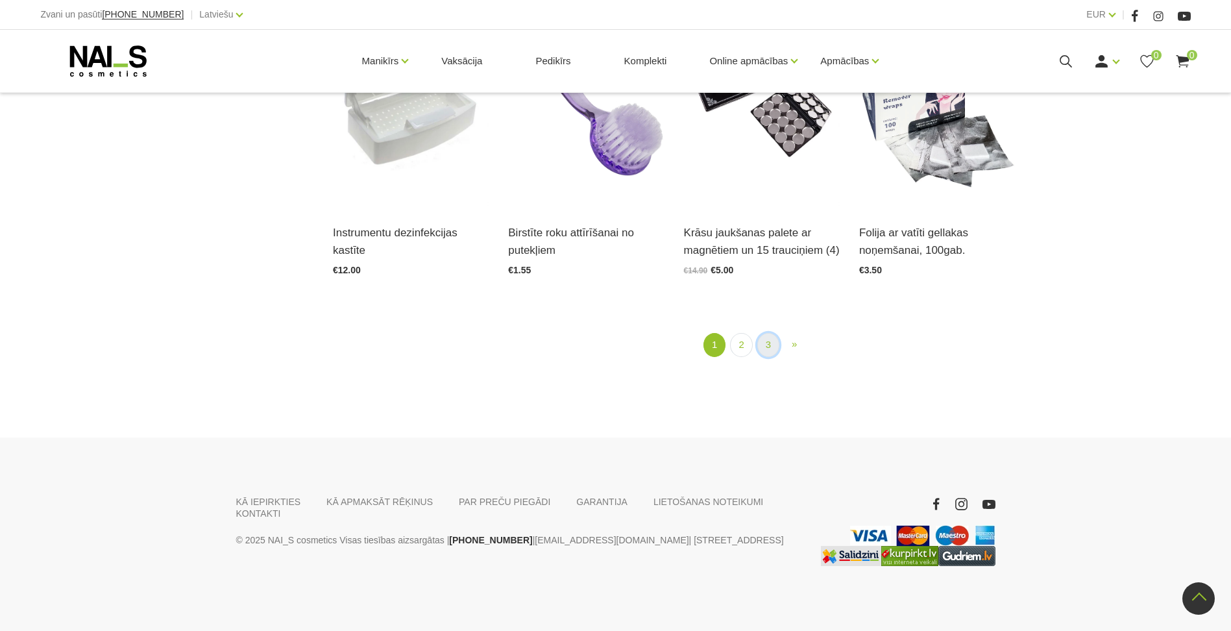
click at [771, 348] on link "3" at bounding box center [768, 345] width 22 height 24
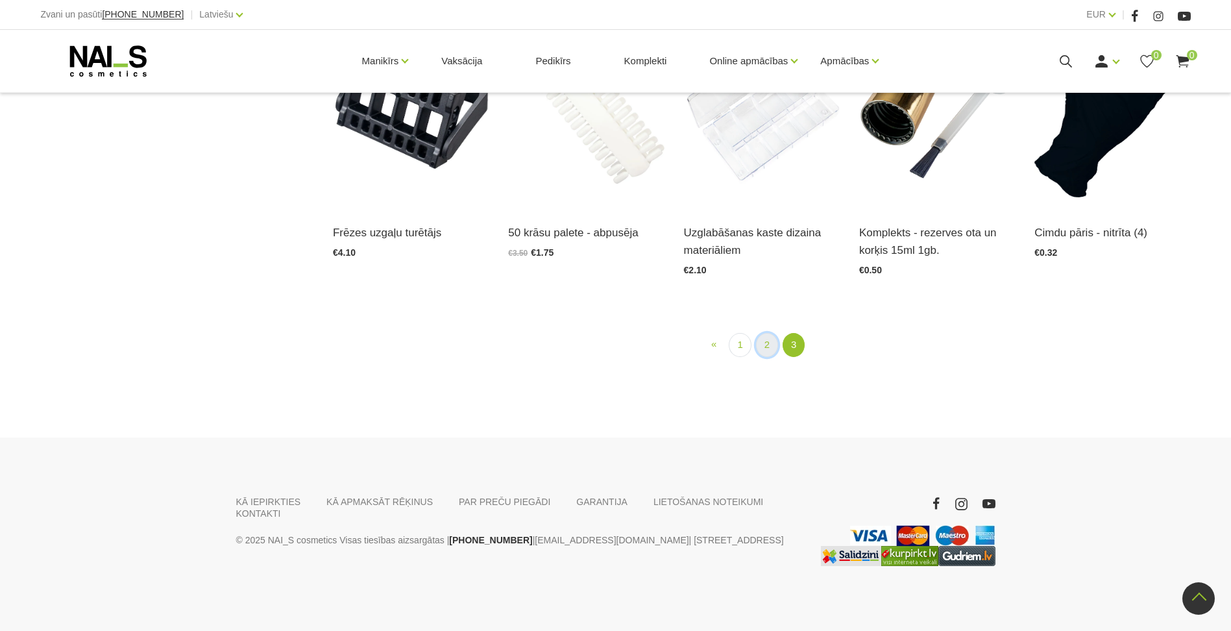
click at [765, 338] on link "2" at bounding box center [767, 345] width 22 height 24
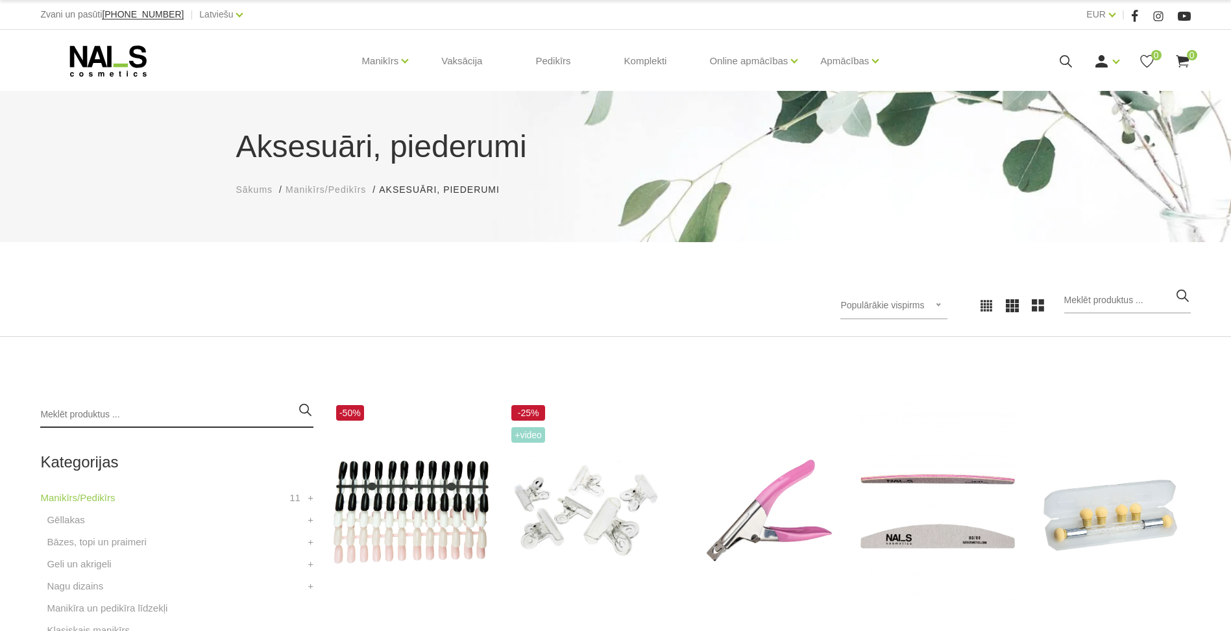
click at [79, 414] on input "search" at bounding box center [176, 415] width 273 height 26
paste input "Paku Skapis Circle K Botānika"
type input "Paku Skapis Circle K Botānika"
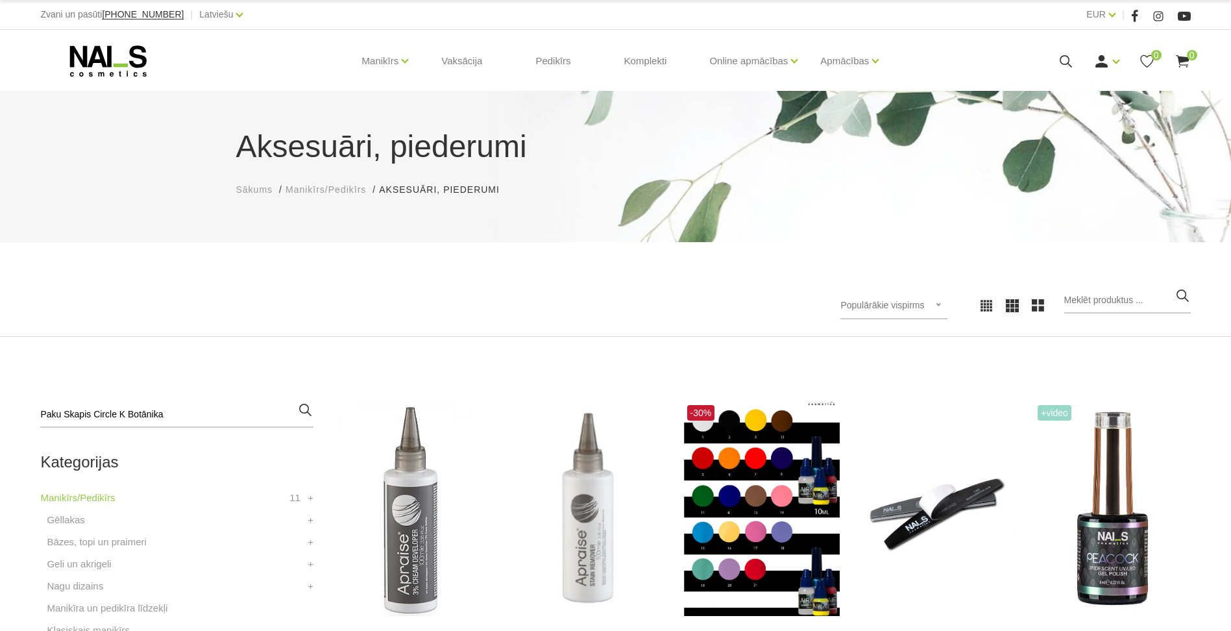
drag, startPoint x: 203, startPoint y: 415, endPoint x: 0, endPoint y: 432, distance: 203.2
click at [0, 432] on html "Zvani un pasūti +37120446646 | Latviešu Latviešu Russian English EUR EUR | Mani…" at bounding box center [615, 315] width 1231 height 631
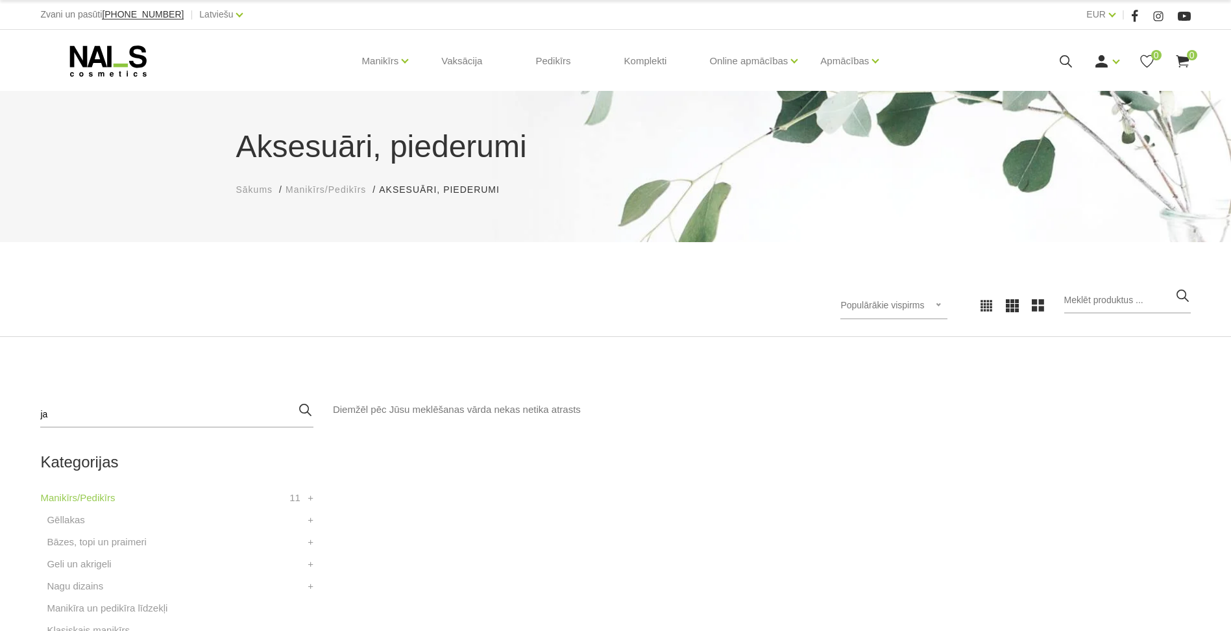
type input "j"
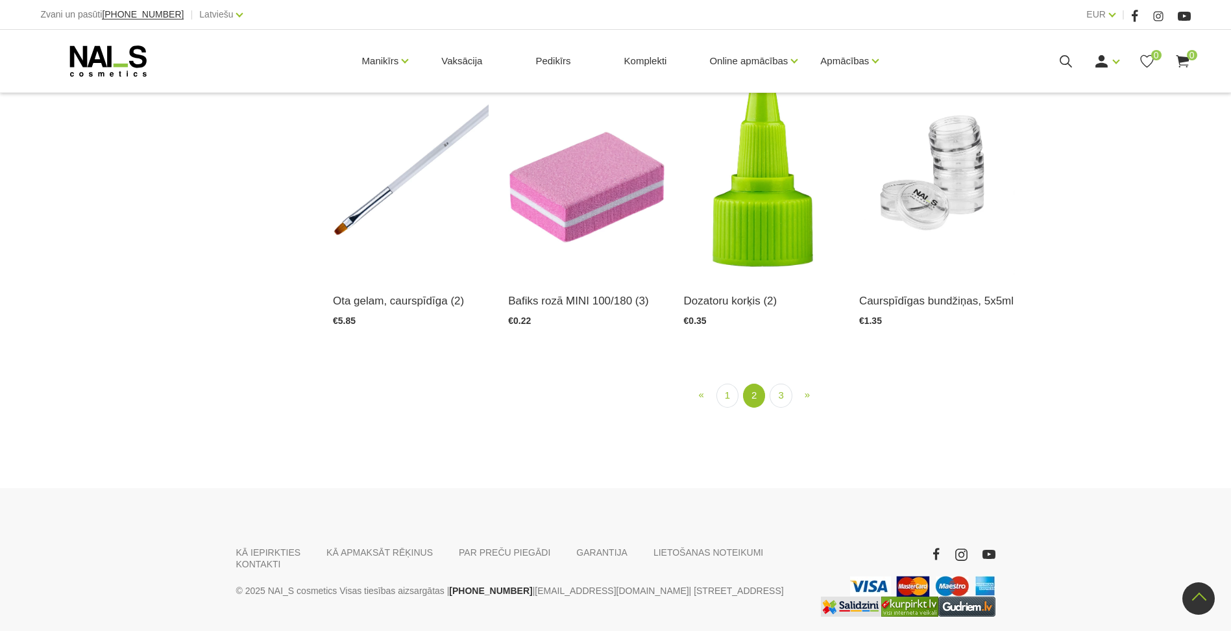
scroll to position [1673, 0]
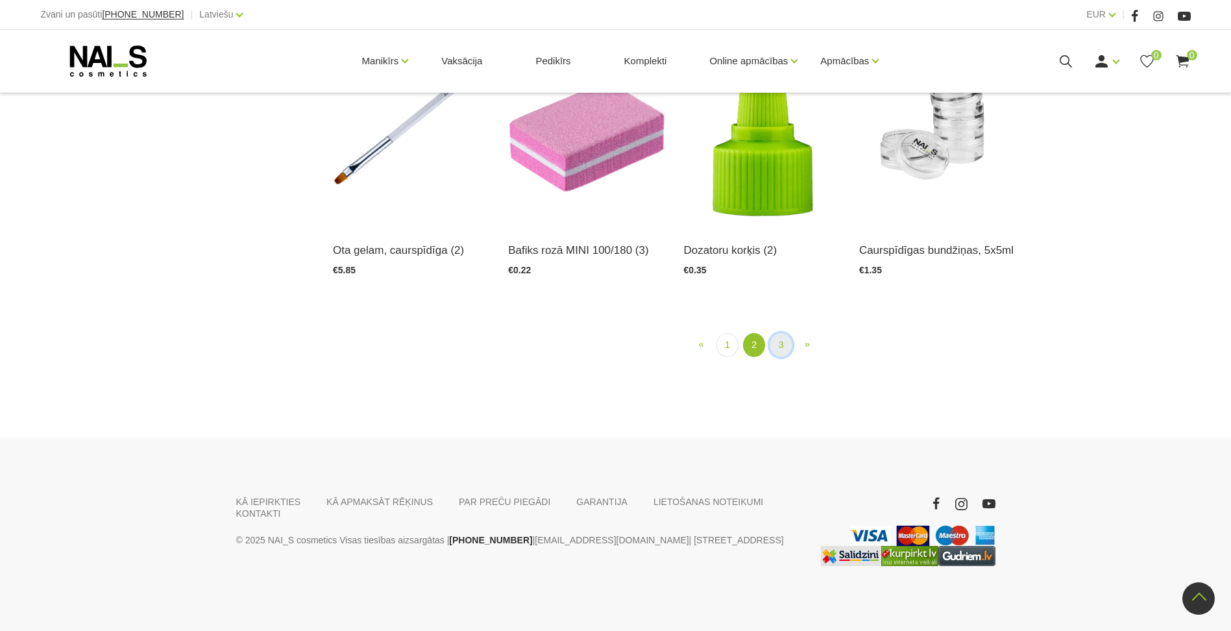
click at [787, 344] on link "3" at bounding box center [781, 345] width 22 height 24
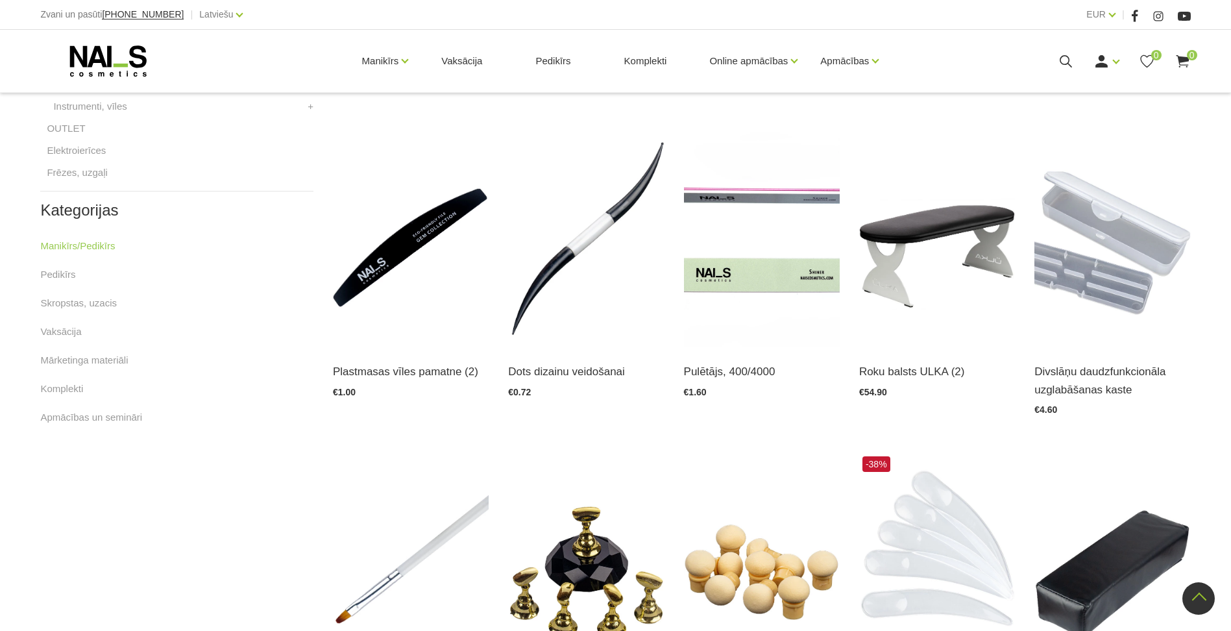
scroll to position [461, 0]
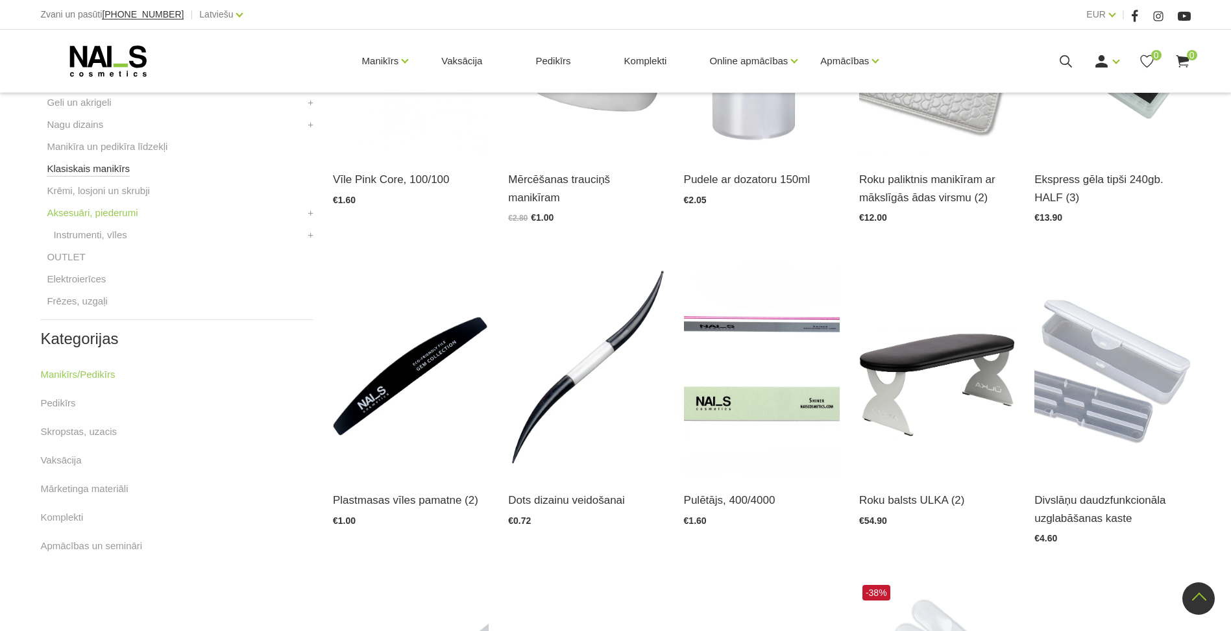
click at [76, 167] on link "Klasiskais manikīrs" at bounding box center [88, 169] width 83 height 16
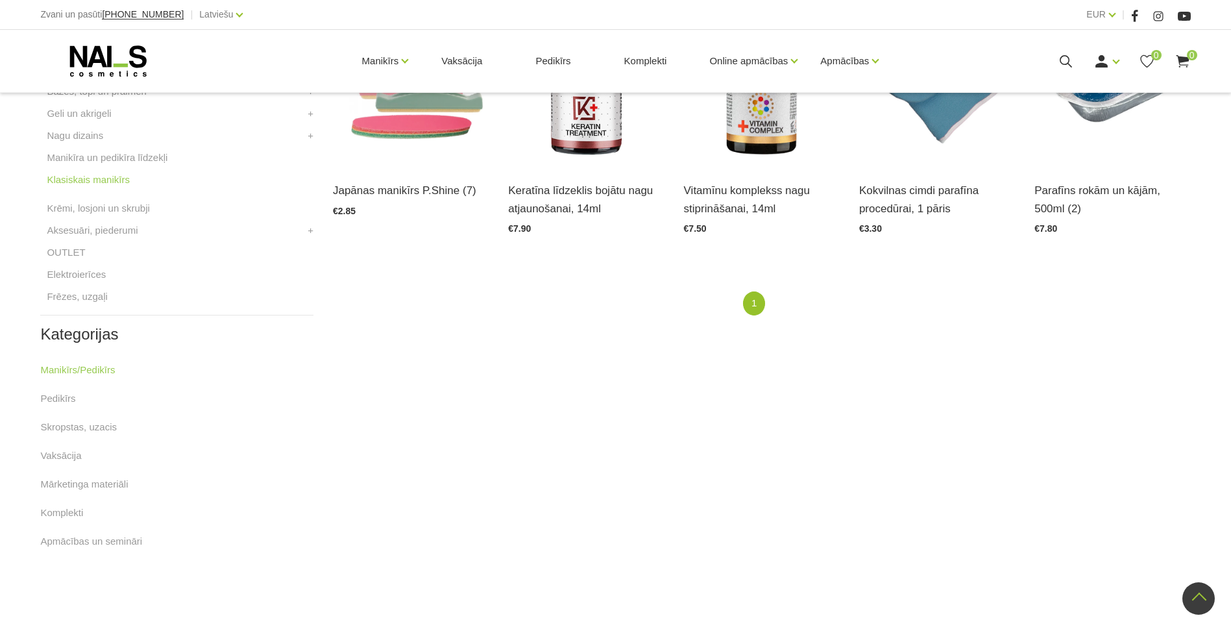
scroll to position [130, 0]
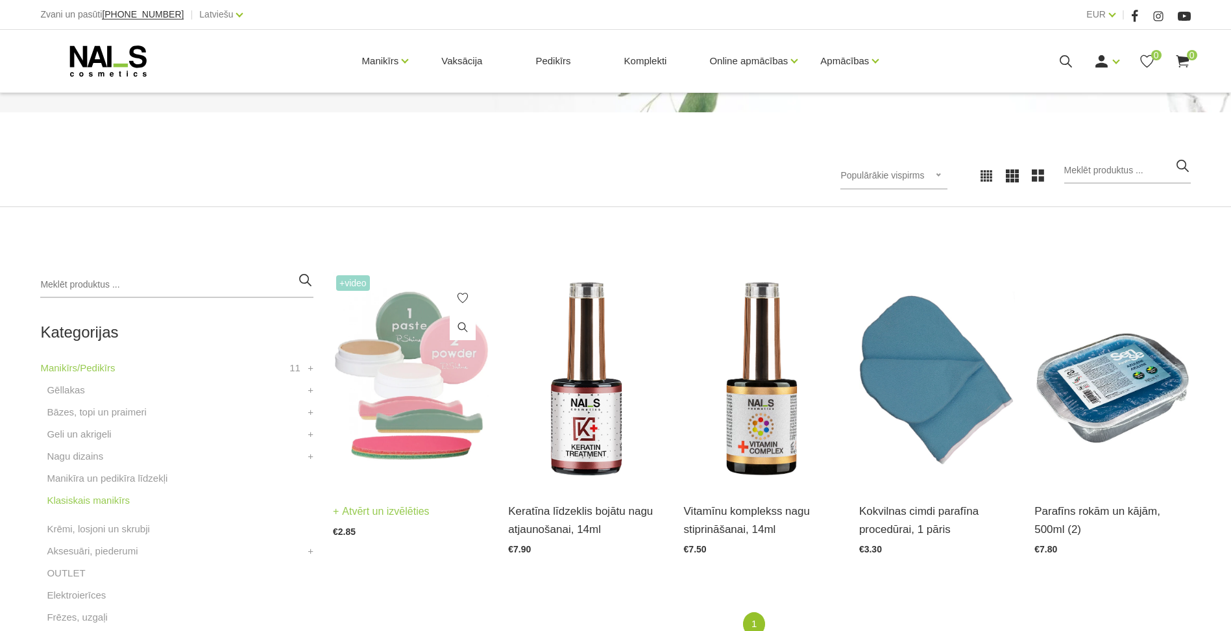
click at [382, 432] on img at bounding box center [411, 379] width 156 height 214
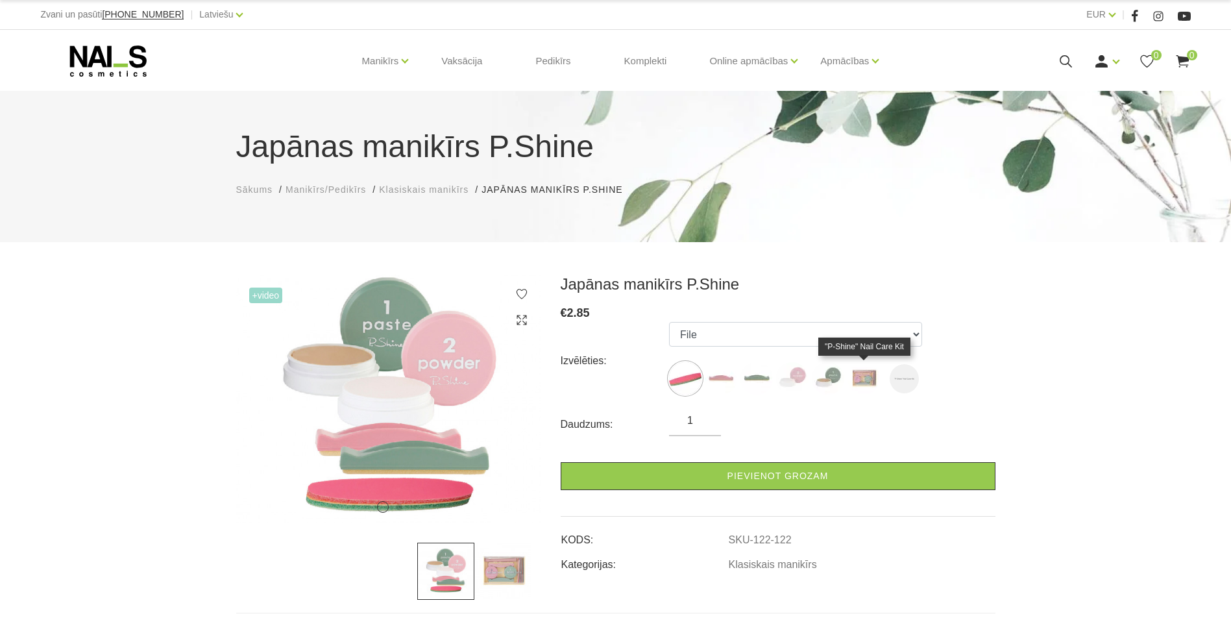
click at [868, 371] on img at bounding box center [864, 378] width 32 height 32
select select "127"
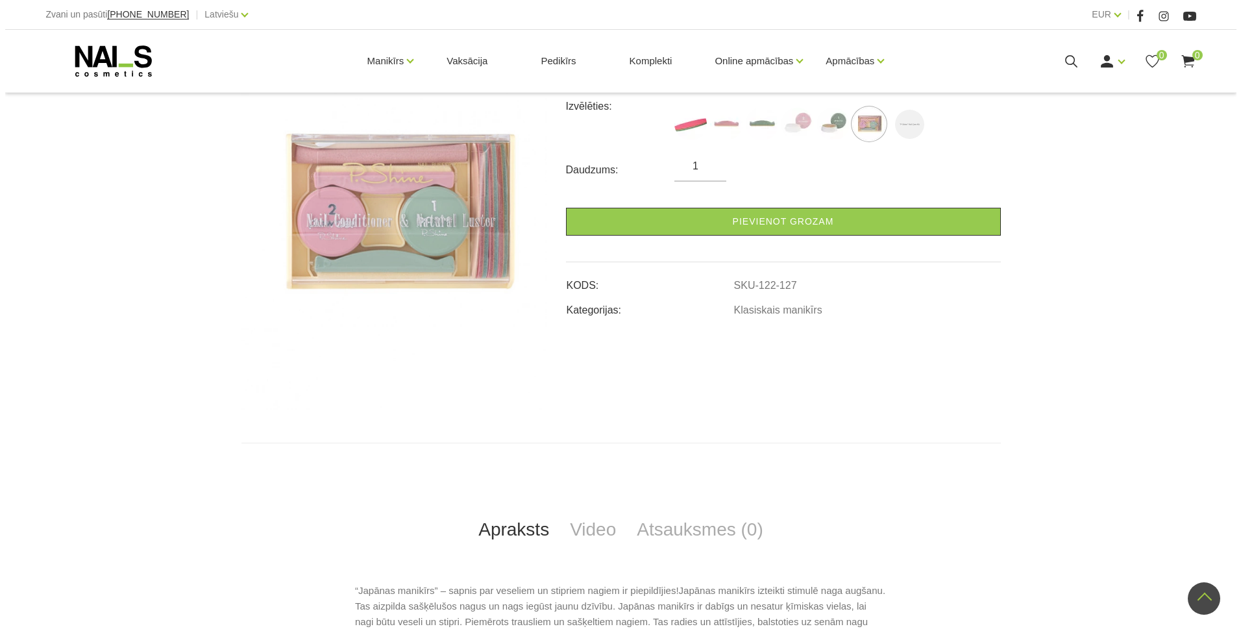
scroll to position [195, 0]
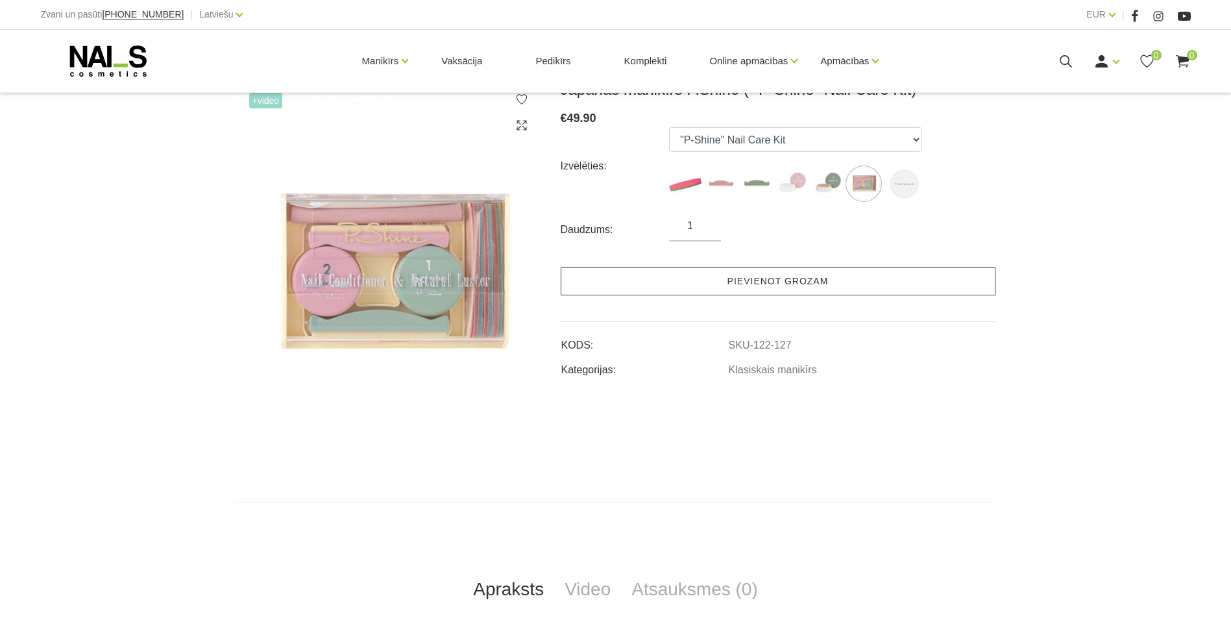
click at [839, 275] on link "Pievienot grozam" at bounding box center [778, 281] width 435 height 28
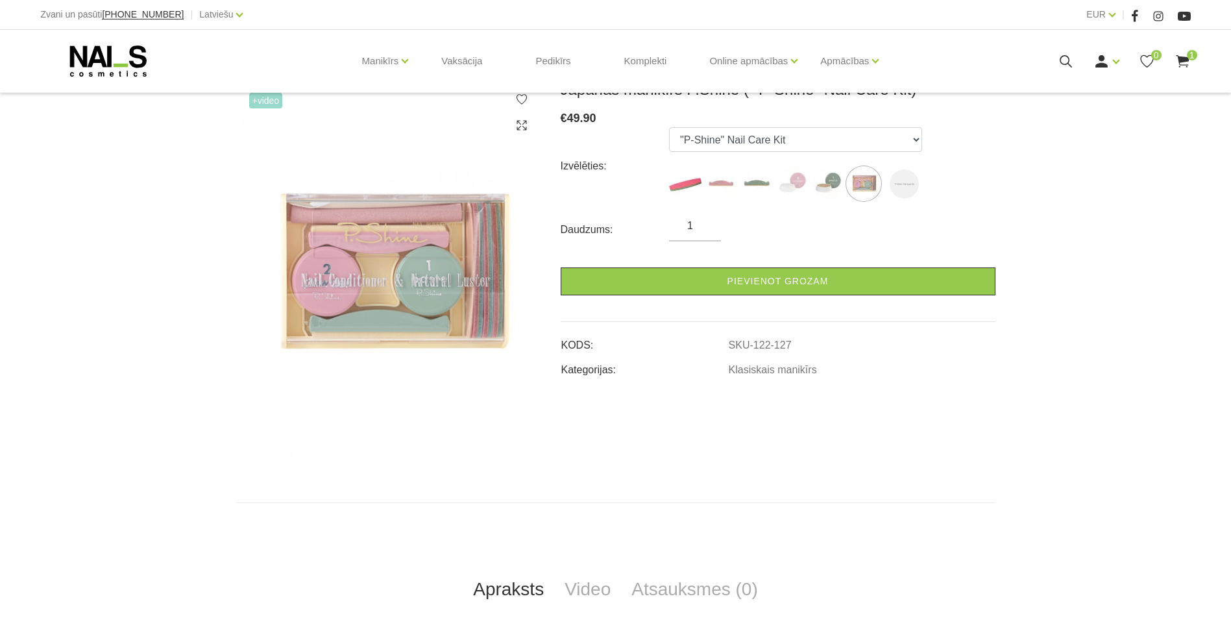
click at [1184, 55] on icon at bounding box center [1183, 61] width 16 height 16
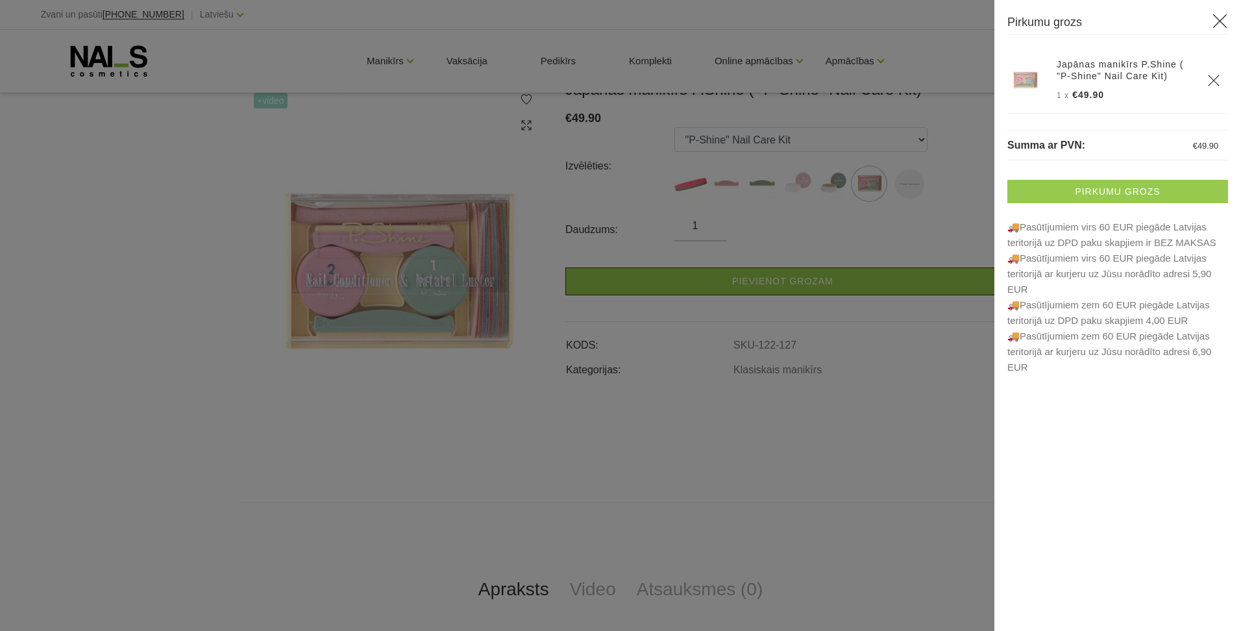
click at [1096, 185] on link "Pirkumu grozs" at bounding box center [1117, 191] width 221 height 23
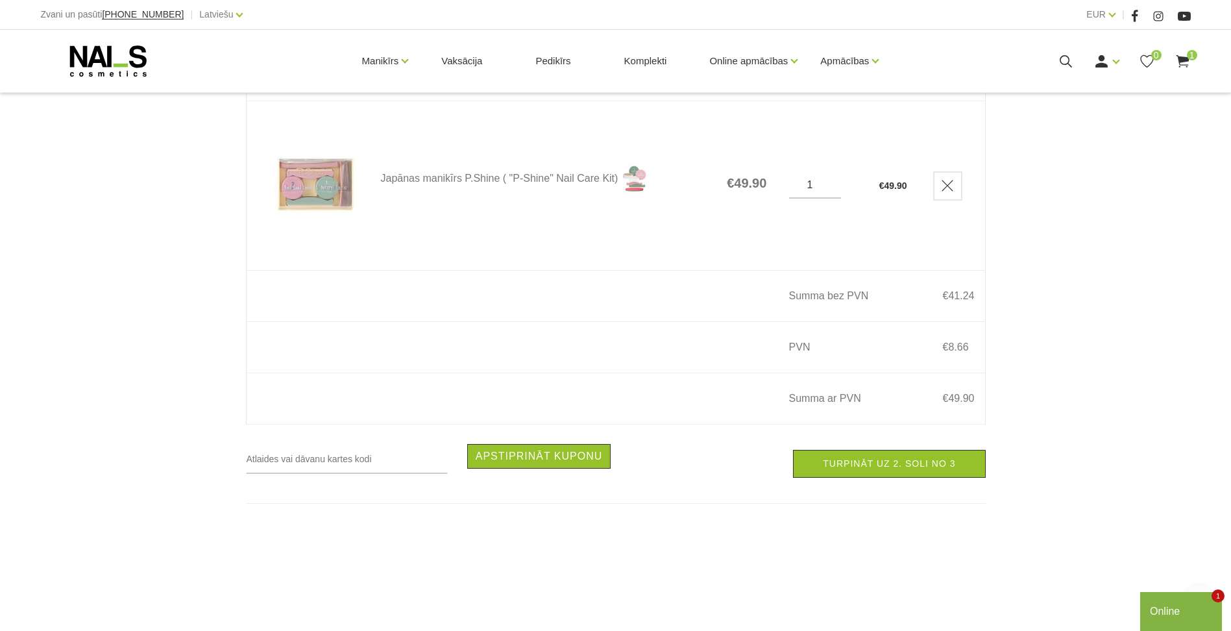
scroll to position [389, 0]
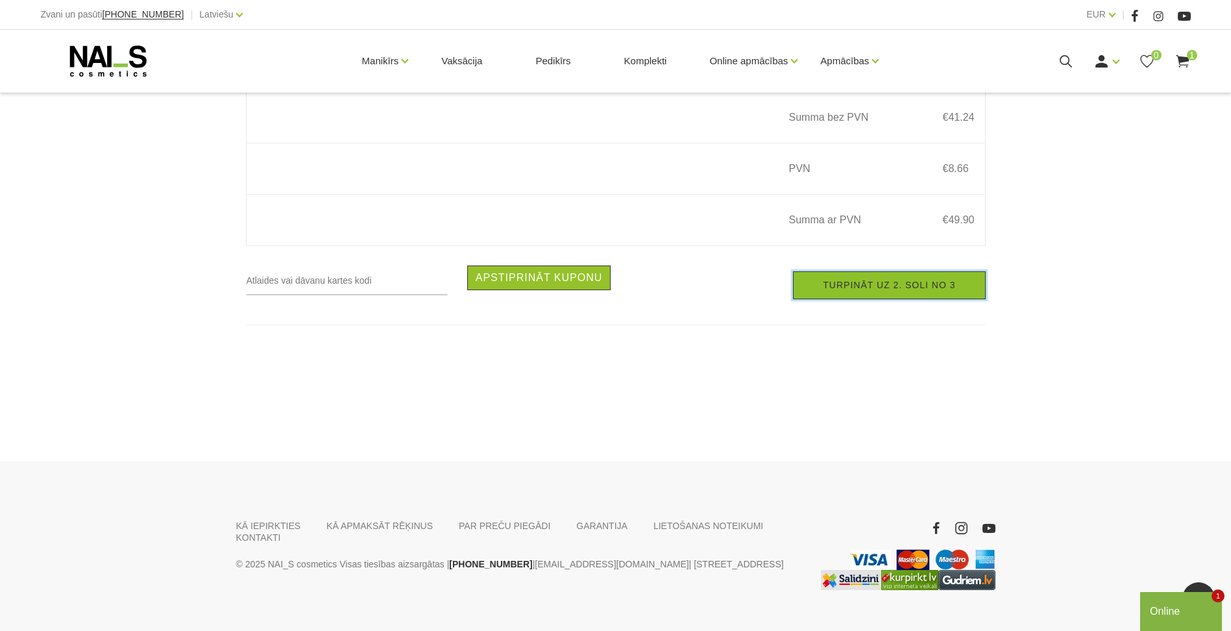
click at [929, 293] on link "Turpināt uz 2. soli no 3" at bounding box center [889, 285] width 192 height 28
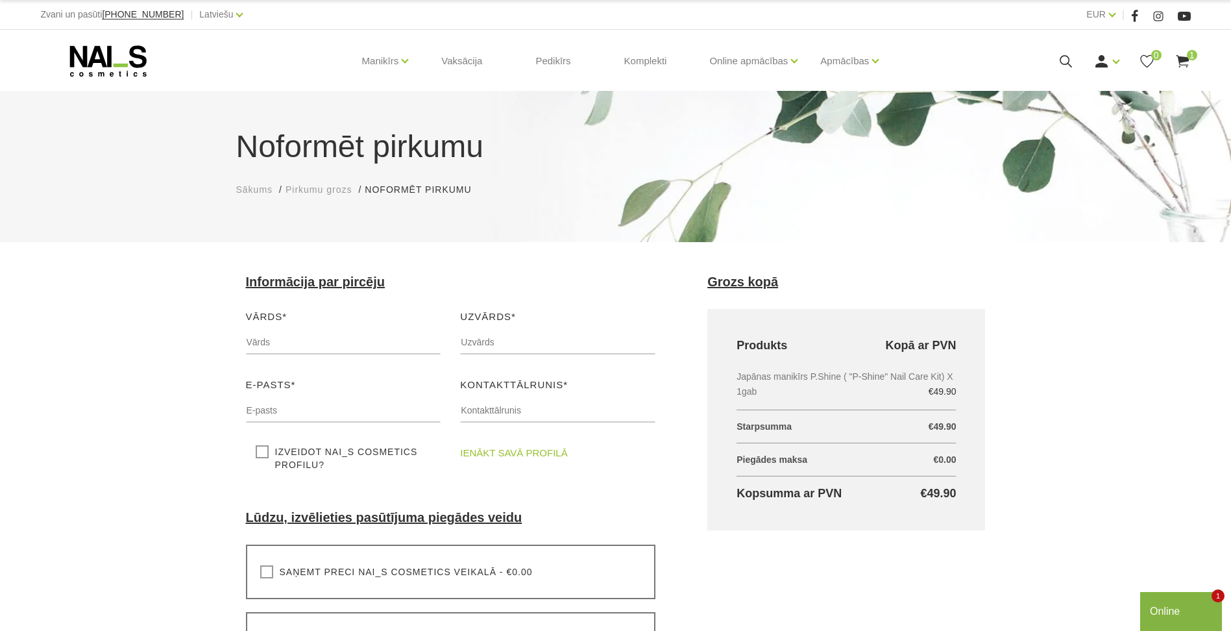
click at [322, 328] on div "Vārds* Lūdzu, ievadiet savu vārdu" at bounding box center [343, 336] width 215 height 55
click at [313, 341] on input "text" at bounding box center [343, 342] width 195 height 25
type input "Dace"
type input "Čepanone"
type input "[EMAIL_ADDRESS][DOMAIN_NAME]"
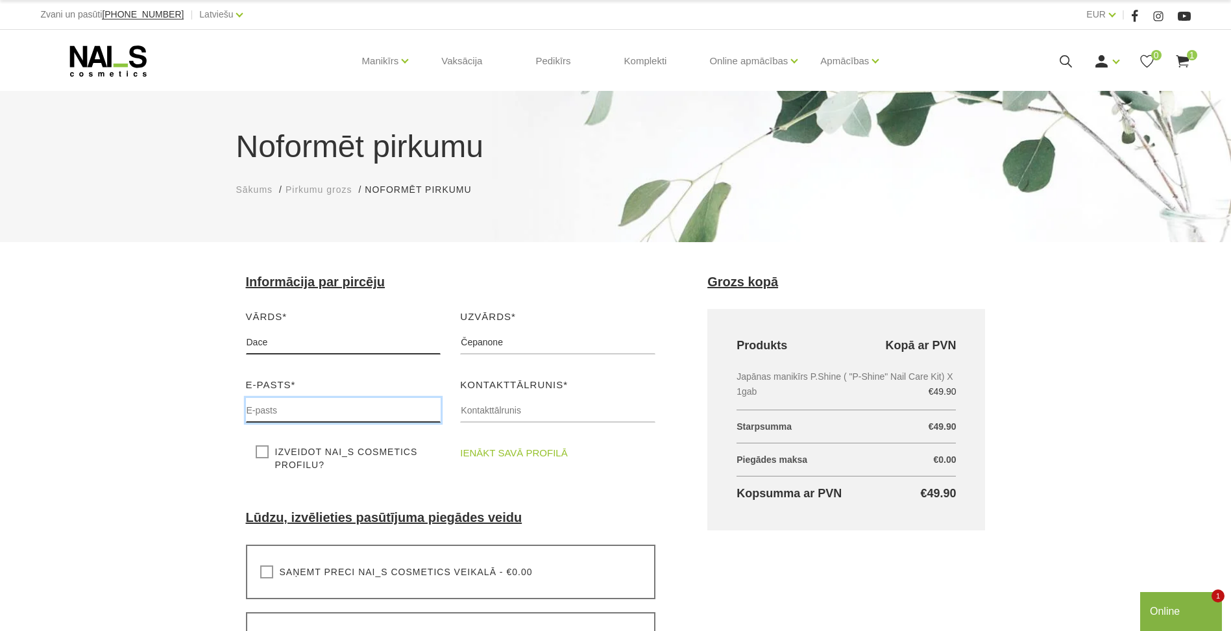
type input "25471845"
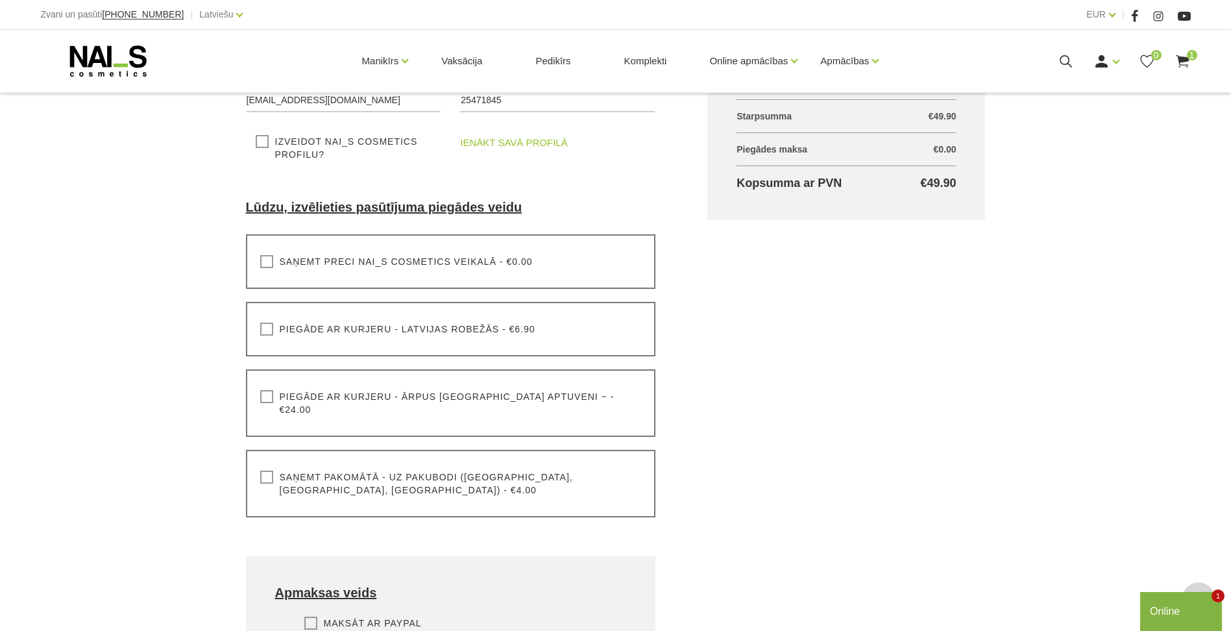
scroll to position [325, 0]
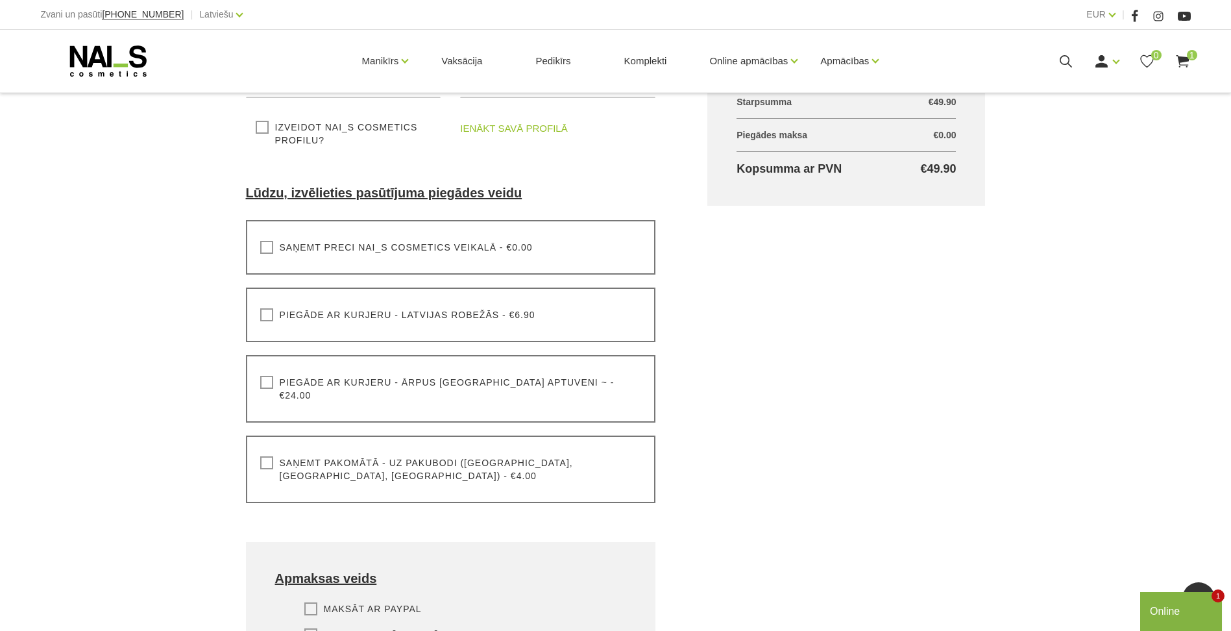
click at [266, 456] on label "Saņemt pakomātā - uz pakubodi (Latvija, Lietuva, Igaunija) - €4.00" at bounding box center [451, 469] width 382 height 26
click at [0, 0] on input "Saņemt pakomātā - uz pakubodi (Latvija, Lietuva, Igaunija) - €4.00" at bounding box center [0, 0] width 0 height 0
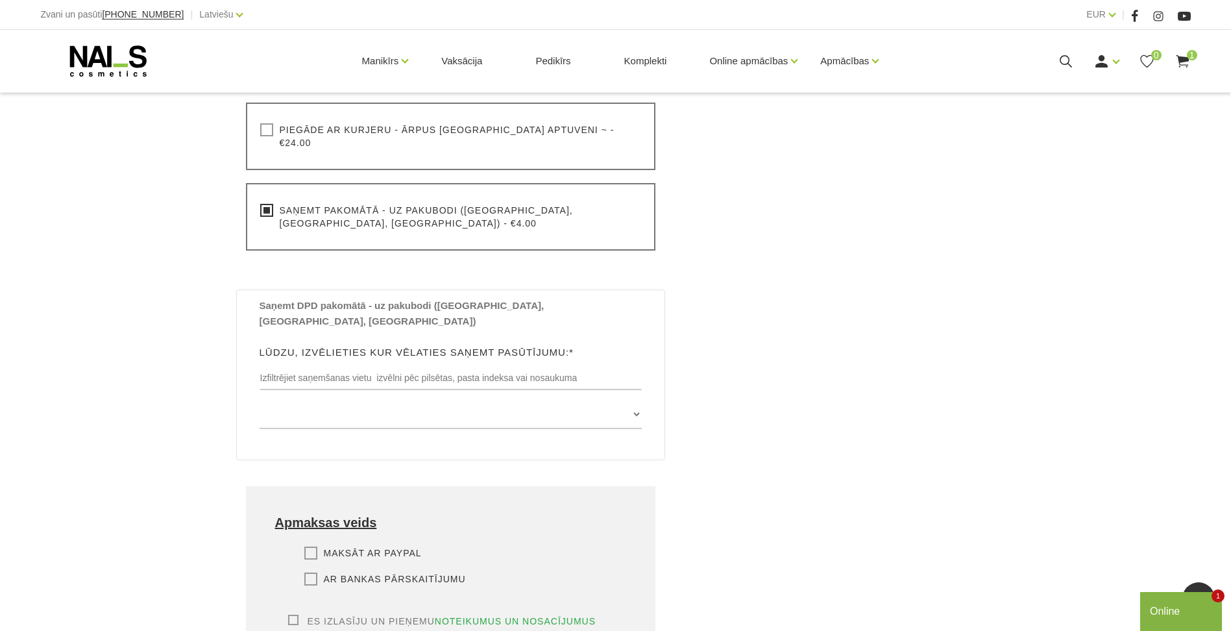
scroll to position [584, 0]
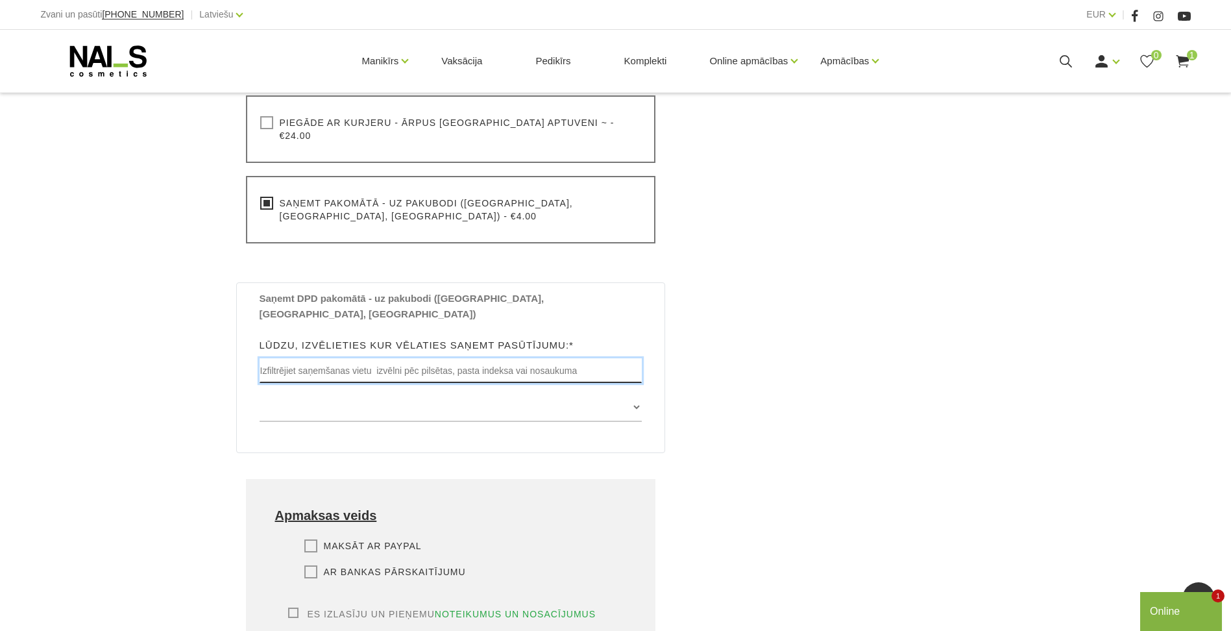
click at [534, 358] on input "text" at bounding box center [451, 370] width 383 height 25
paste input "Paku Skapis Circle K Botānika"
type input "Paku Skapis Circle K Botānika"
click at [675, 312] on div "Informācija par pircēju Vārds* Dace Lūdzu, ievadiet savu vārdu Uzvārds* Čepanon…" at bounding box center [451, 206] width 462 height 1032
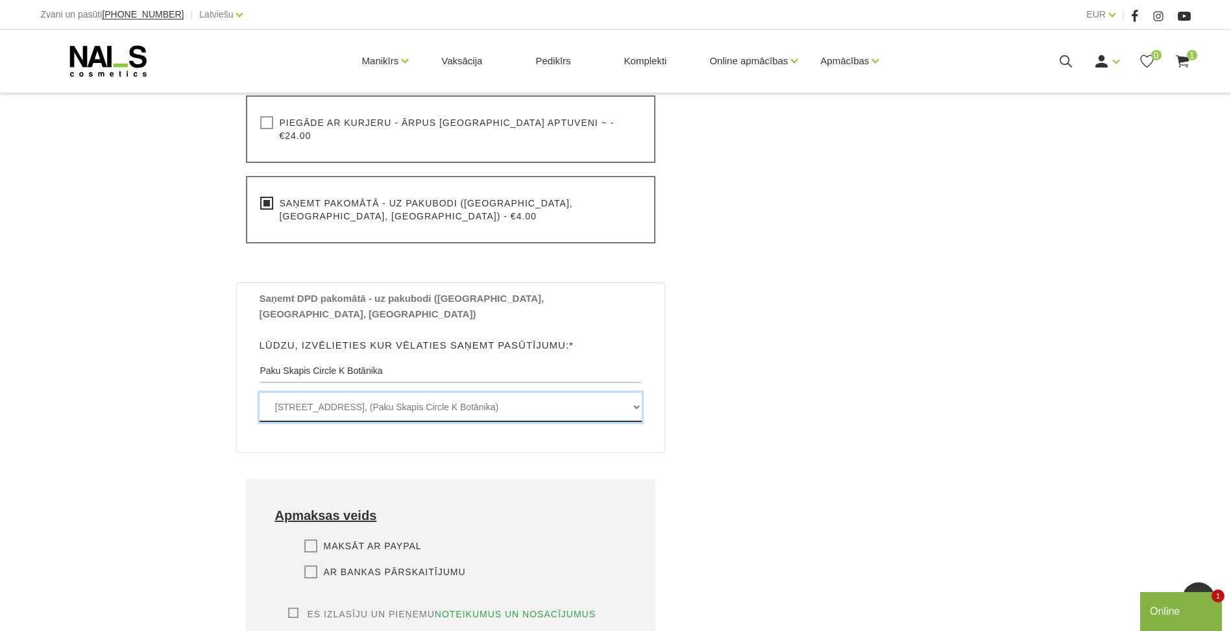
click at [628, 393] on select "Jūrmalas gatve 5a , RĪGA, LV1007, (Paku Skapis Circle K Botānika)" at bounding box center [451, 407] width 383 height 29
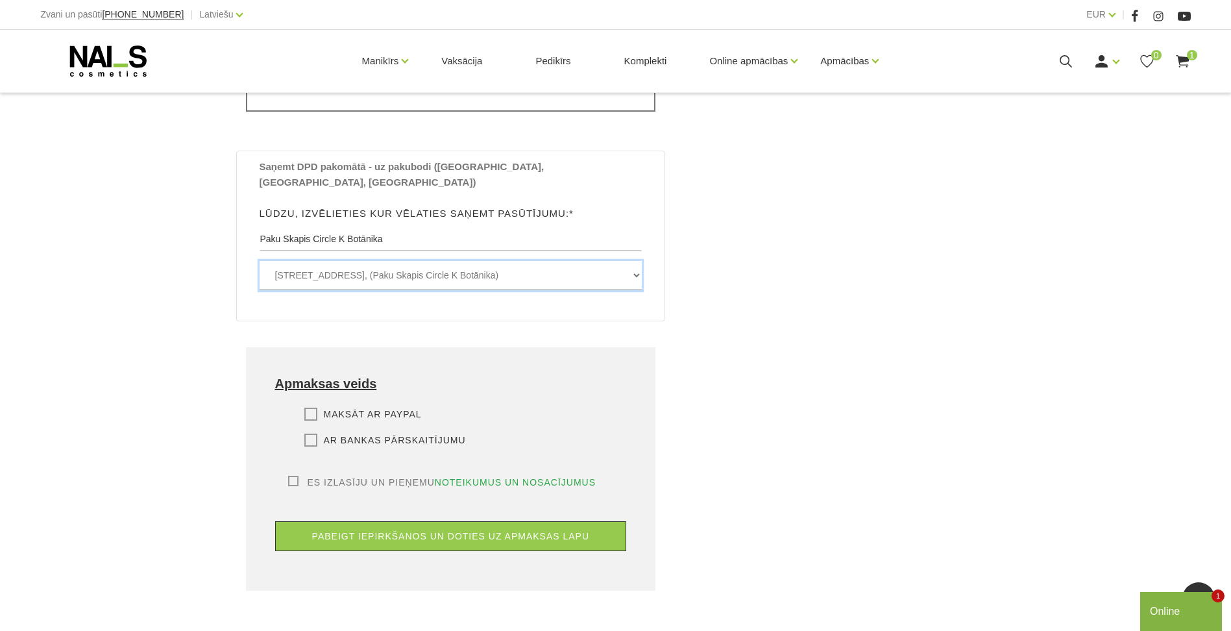
scroll to position [909, 0]
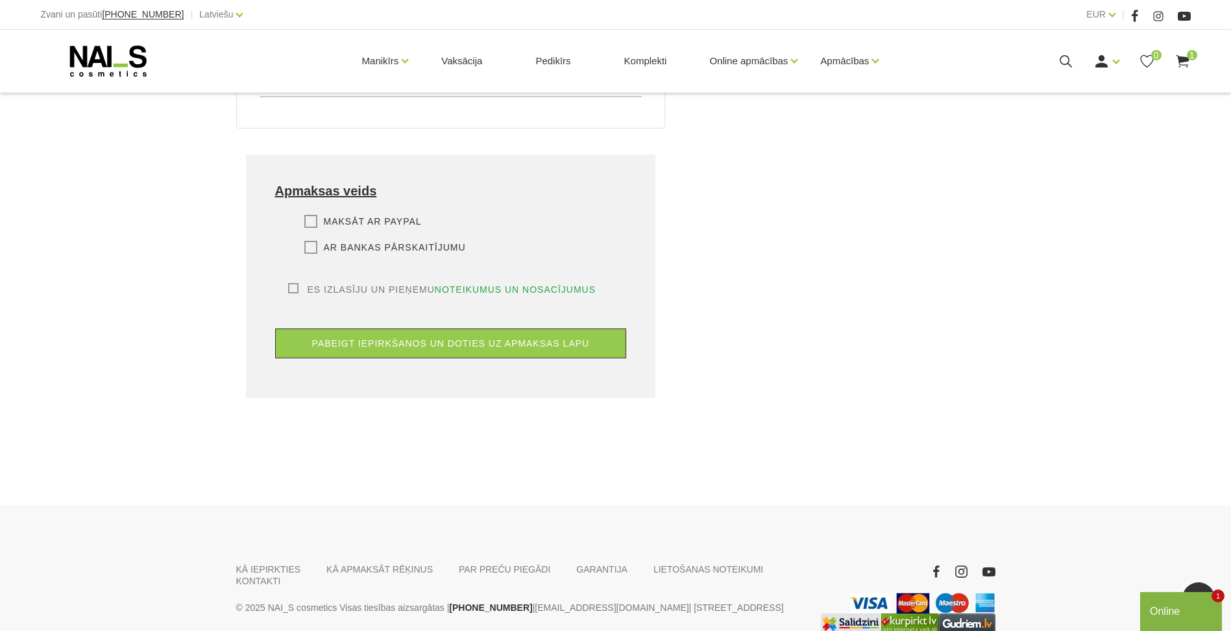
click at [304, 215] on div "Maksāt ar PayPal Lūdzu, izvēlieties apmaksas veidu Rēķina apmaksa caur PayPal p…" at bounding box center [451, 249] width 352 height 68
click at [312, 241] on label "Ar bankas pārskaitījumu" at bounding box center [385, 247] width 162 height 13
drag, startPoint x: 312, startPoint y: 208, endPoint x: 305, endPoint y: 208, distance: 7.1
click at [305, 241] on label "Ar bankas pārskaitījumu" at bounding box center [385, 247] width 162 height 13
click at [0, 0] on input "Ar bankas pārskaitījumu" at bounding box center [0, 0] width 0 height 0
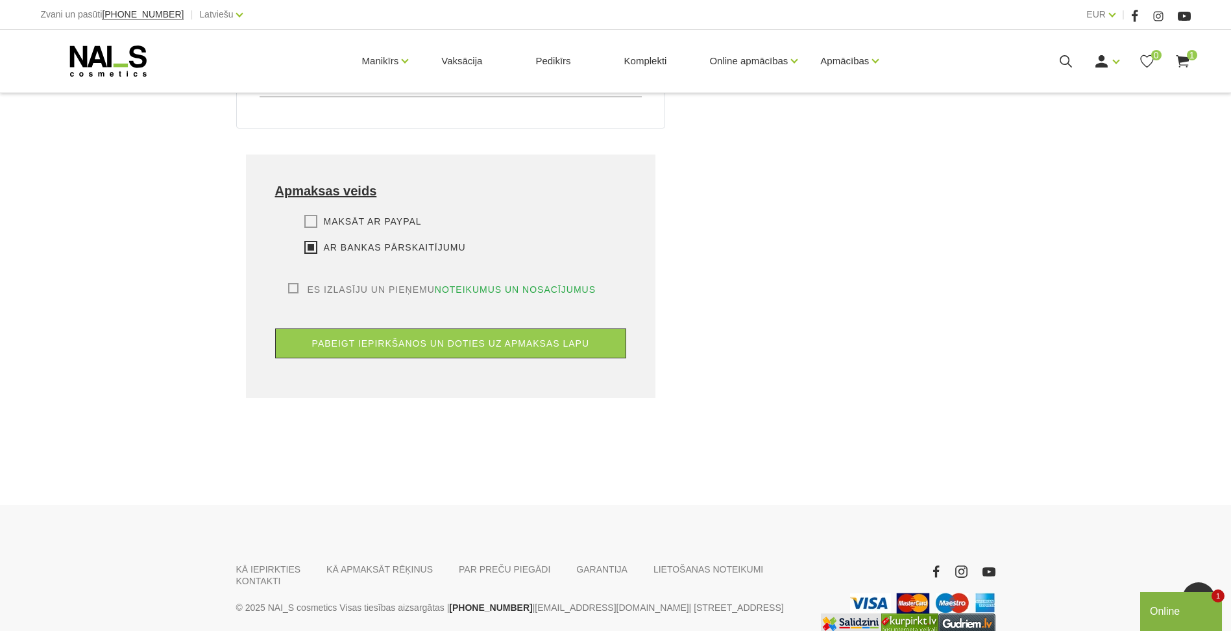
click at [292, 283] on label "Es izlasīju un pieņemu noteikumus un nosacījumus" at bounding box center [442, 289] width 308 height 13
click at [0, 0] on input "Es izlasīju un pieņemu noteikumus un nosacījumus" at bounding box center [0, 0] width 0 height 0
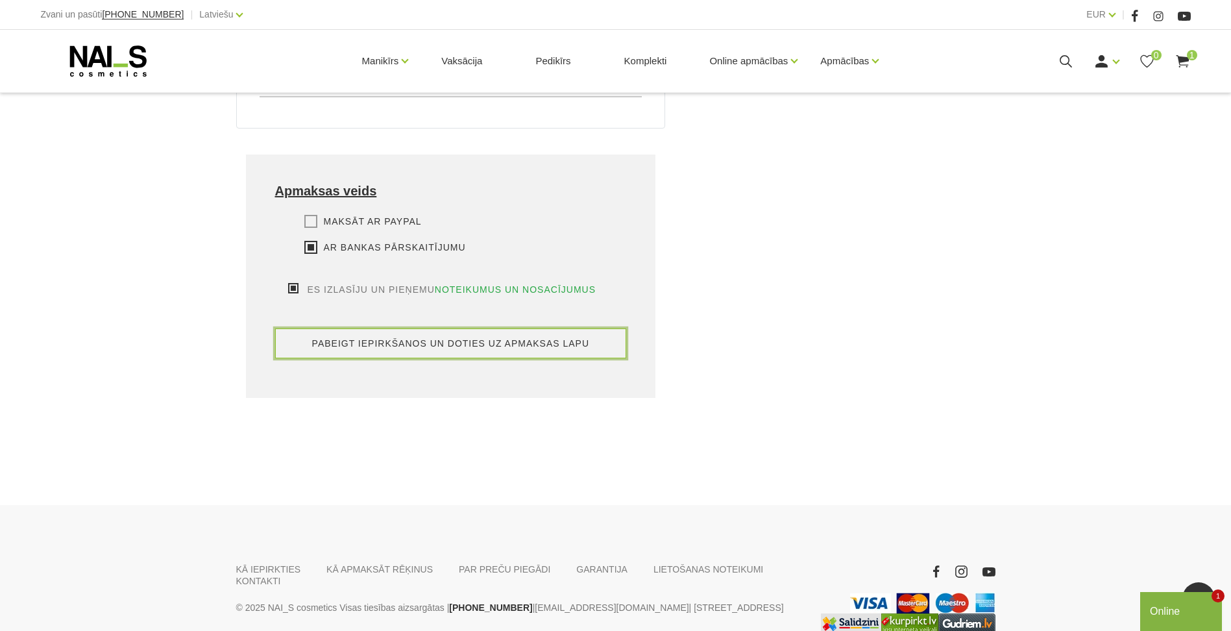
click at [456, 328] on button "pabeigt iepirkšanos un doties uz apmaksas lapu" at bounding box center [451, 343] width 352 height 30
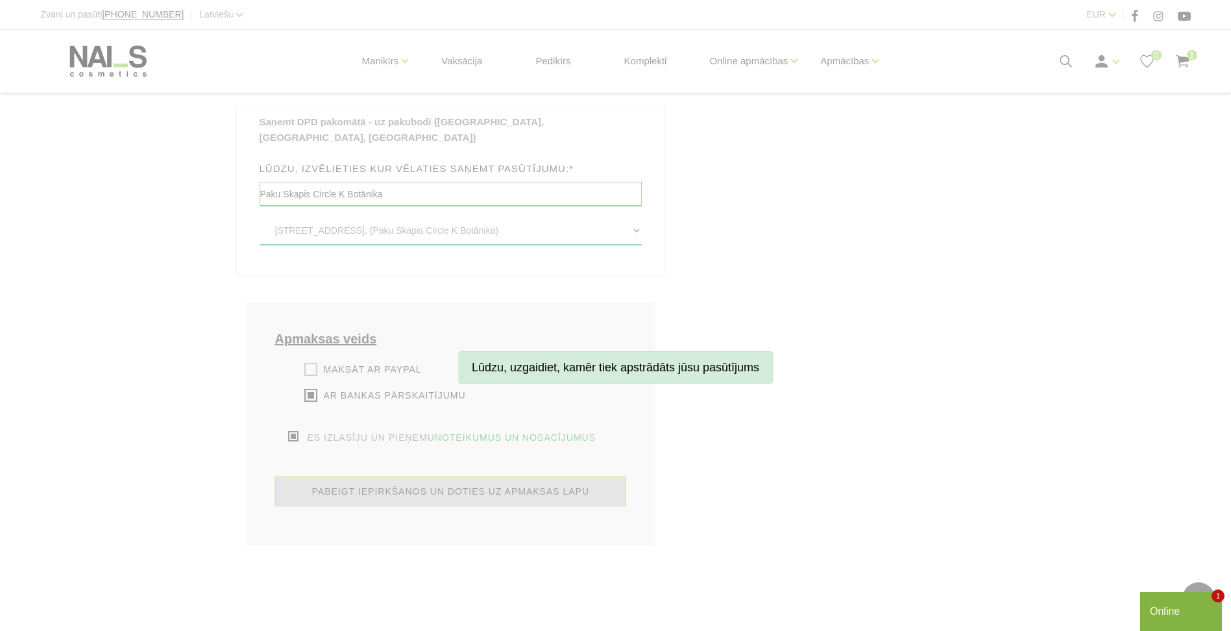
scroll to position [584, 0]
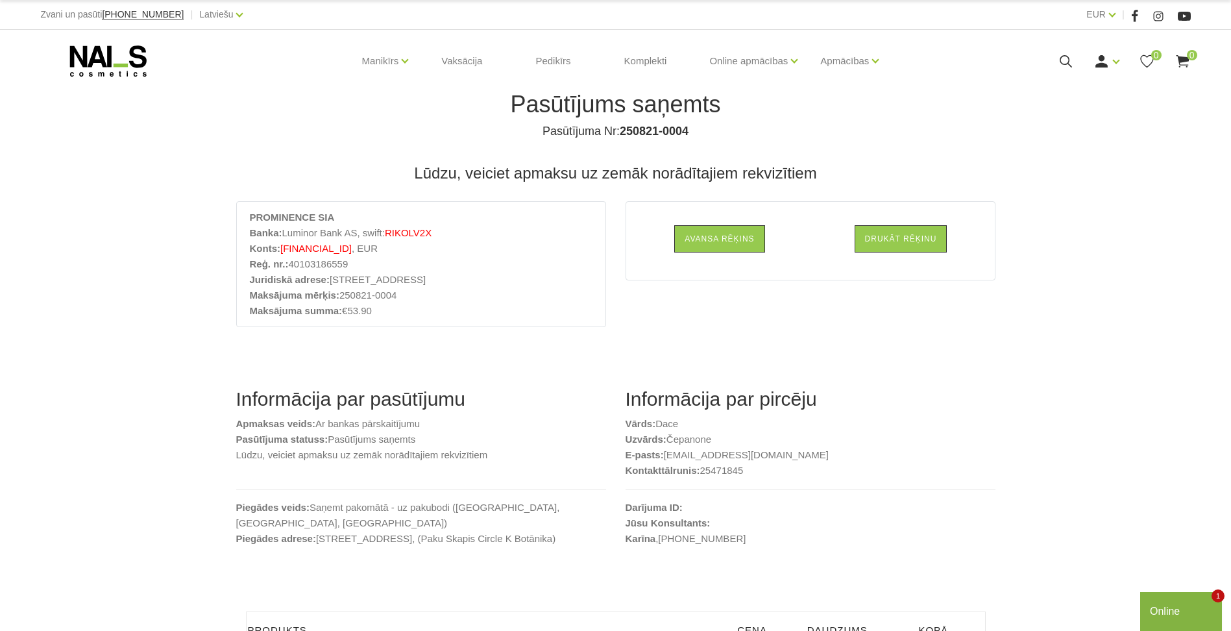
drag, startPoint x: 283, startPoint y: 250, endPoint x: 390, endPoint y: 247, distance: 107.1
click at [352, 247] on span "[FINANCIAL_ID]" at bounding box center [315, 248] width 71 height 11
copy span "LV37RIKO0000082814159"
click at [859, 242] on link "Drukāt rēķinu" at bounding box center [901, 238] width 93 height 27
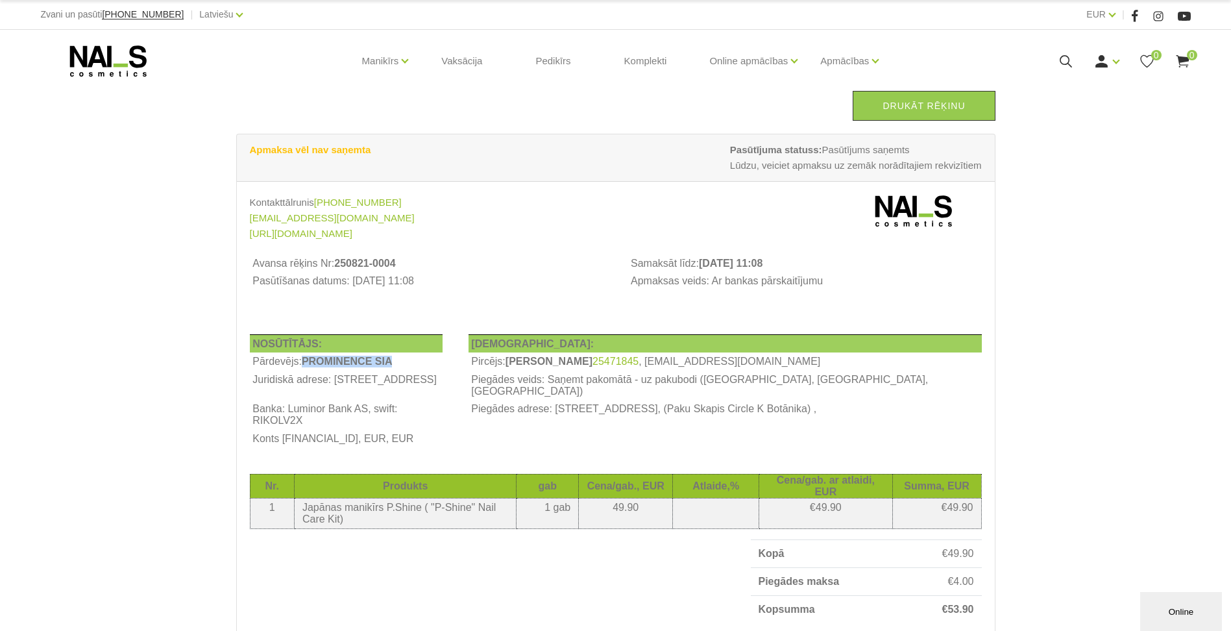
drag, startPoint x: 302, startPoint y: 368, endPoint x: 391, endPoint y: 369, distance: 88.9
click at [391, 369] on td "Pārdevējs: PROMINENCE SIA" at bounding box center [346, 361] width 193 height 18
copy b "PROMINENCE SIA"
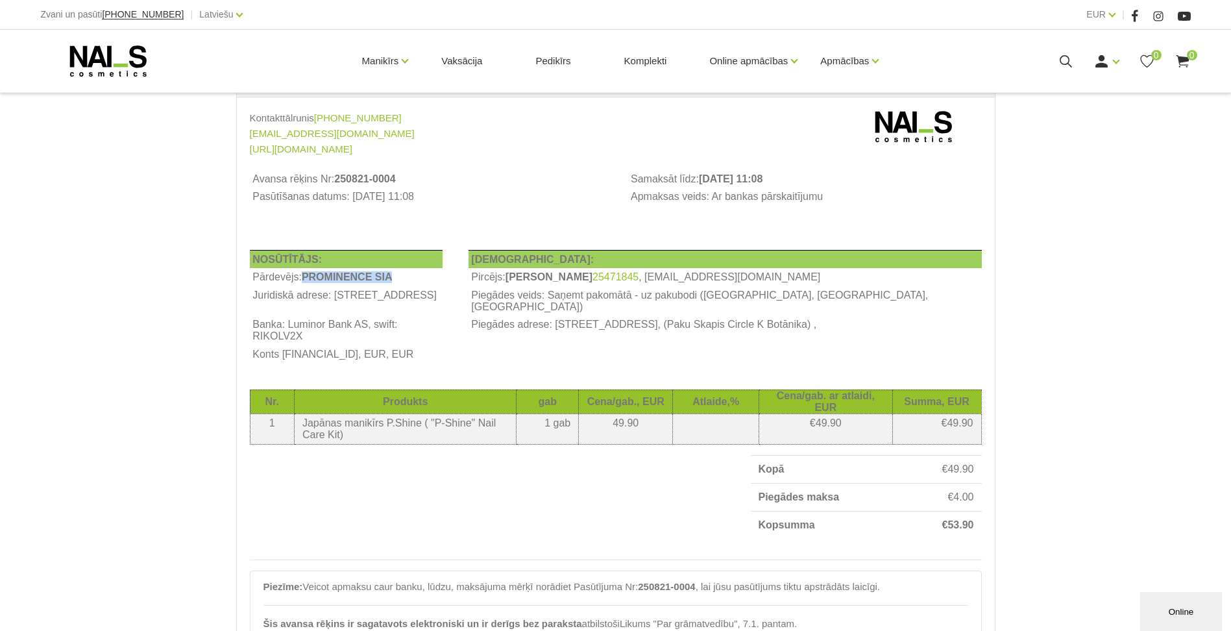
scroll to position [317, 0]
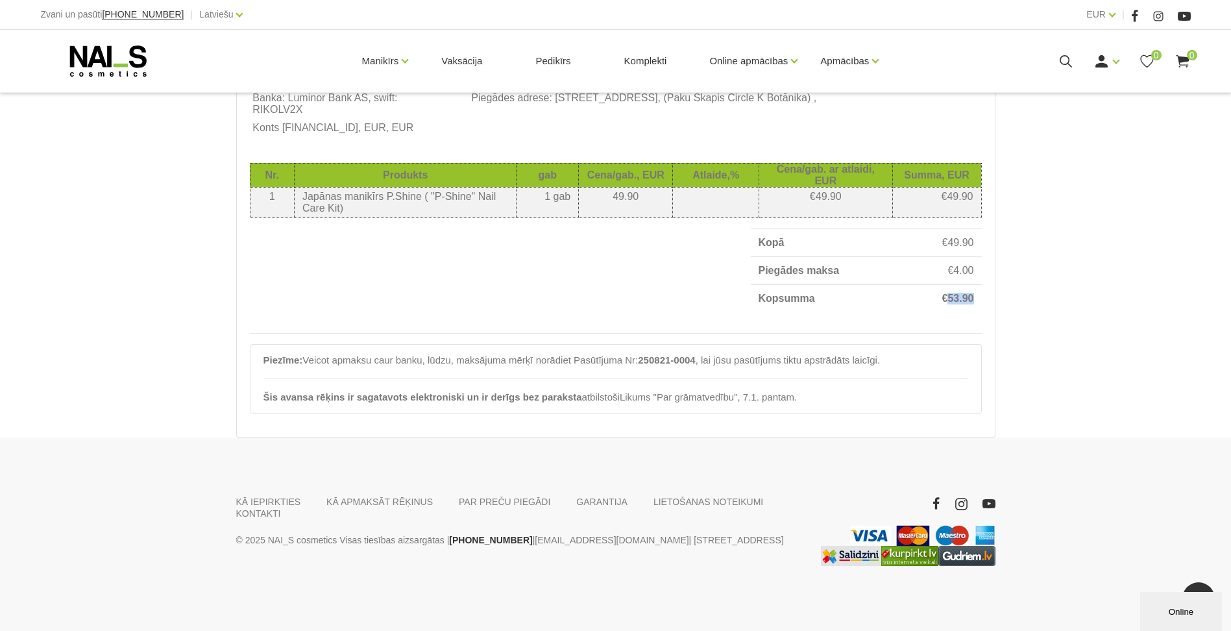
drag, startPoint x: 946, startPoint y: 299, endPoint x: 972, endPoint y: 300, distance: 26.6
click at [972, 300] on span "€ 53.90" at bounding box center [958, 298] width 32 height 11
copy span "53.90"
drag, startPoint x: 573, startPoint y: 359, endPoint x: 697, endPoint y: 348, distance: 124.5
click at [697, 348] on div "Piezīme: Veicot apmaksu caur banku, lūdzu, maksājuma mērķī norādiet Pasūtījuma …" at bounding box center [616, 378] width 732 height 69
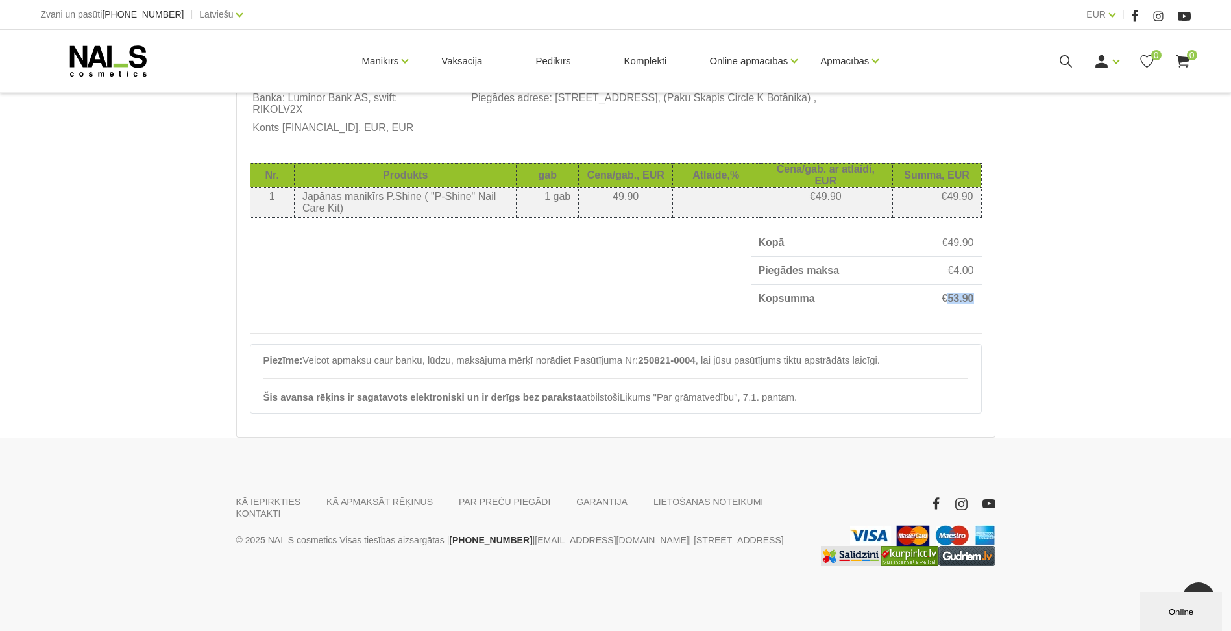
copy div "Pasūtījuma Nr: 250821-0004"
